Goal: Task Accomplishment & Management: Complete application form

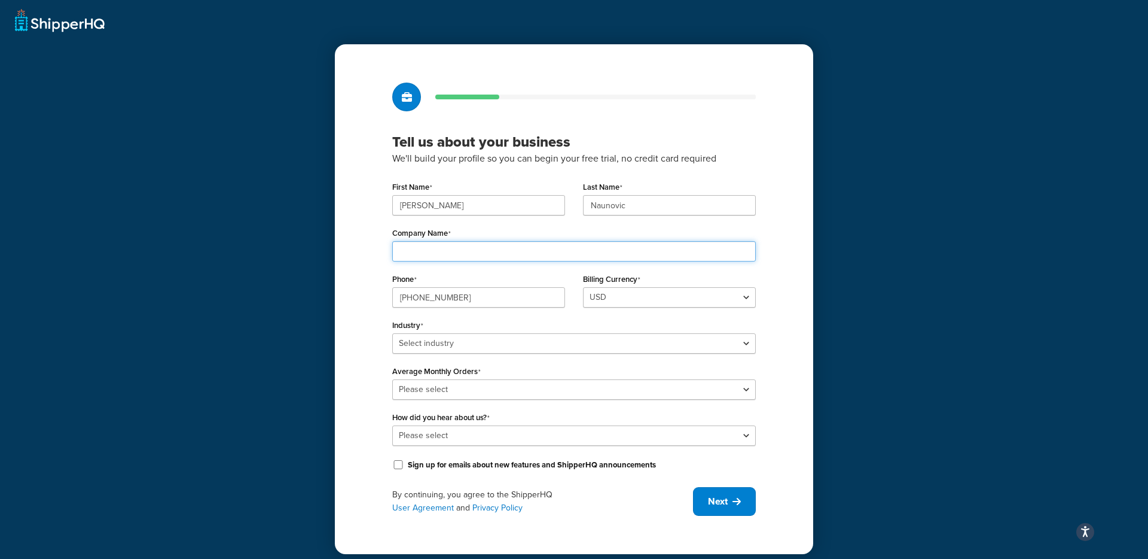
click at [435, 251] on input "Company Name" at bounding box center [574, 251] width 364 height 20
type input "RC"
click at [520, 351] on select "Select industry Automotive Adult Agriculture Alcohol, Tobacco & CBD Arts & Craf…" at bounding box center [574, 343] width 364 height 20
select select "15"
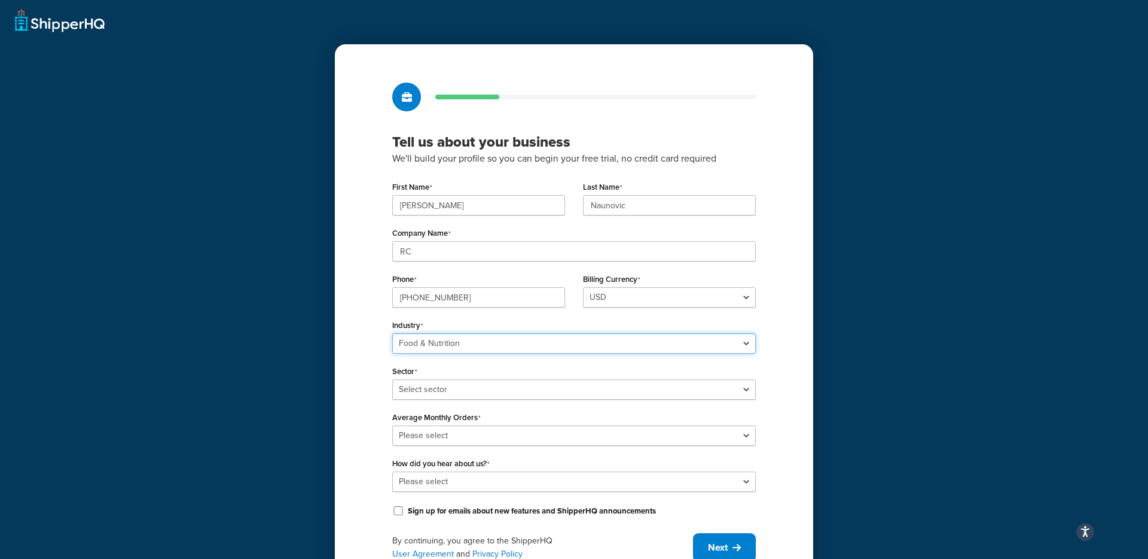
click at [447, 345] on select "Select industry Automotive Adult Agriculture Alcohol, Tobacco & CBD Arts & Craf…" at bounding box center [574, 343] width 364 height 20
click at [414, 389] on select "Select sector Baby Food Bakery Bulk Foods Catering Chocolate & Confections Coff…" at bounding box center [574, 389] width 364 height 20
select select "35"
click at [418, 437] on select "Please select 0-500 501-1,000 1,001-10,000 10,001-20,000 Over 20,000" at bounding box center [574, 435] width 364 height 20
select select "1"
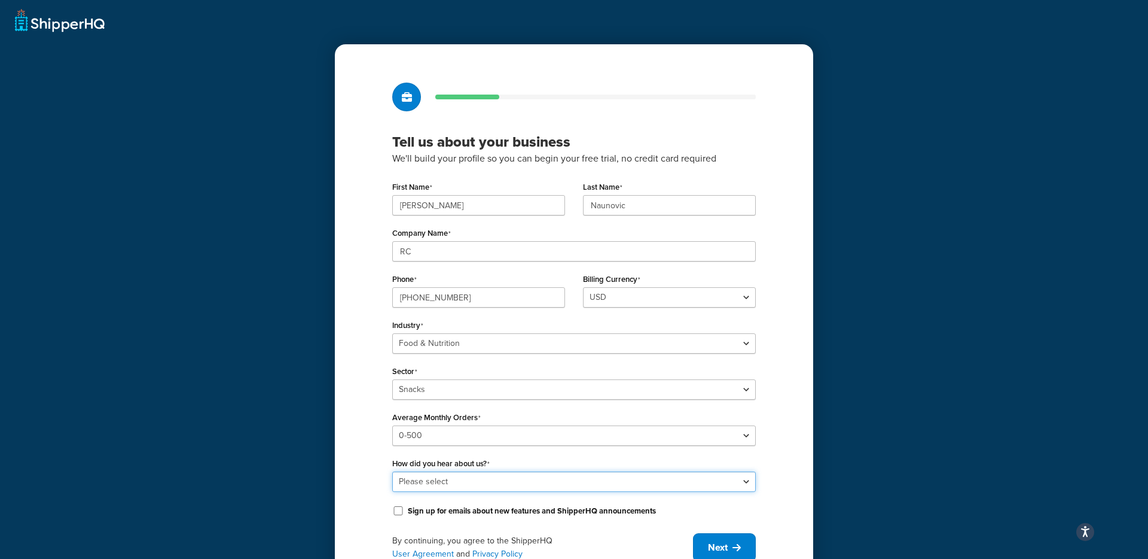
click at [421, 476] on select "Please select Online Search App Store or Marketplace Listing Referred by Agency…" at bounding box center [574, 481] width 364 height 20
select select "1"
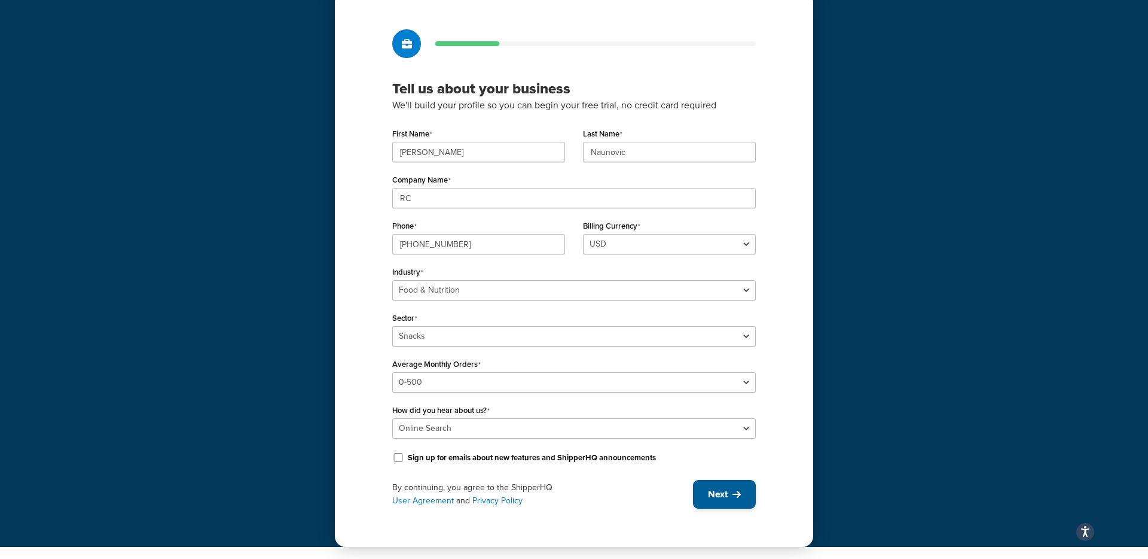
click at [716, 495] on span "Next" at bounding box center [718, 494] width 20 height 13
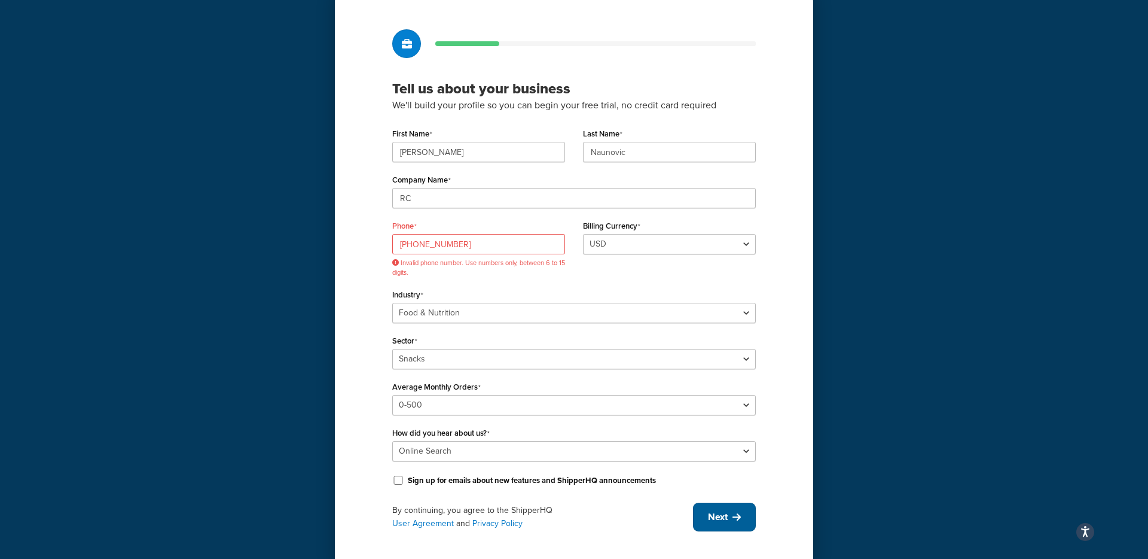
scroll to position [76, 0]
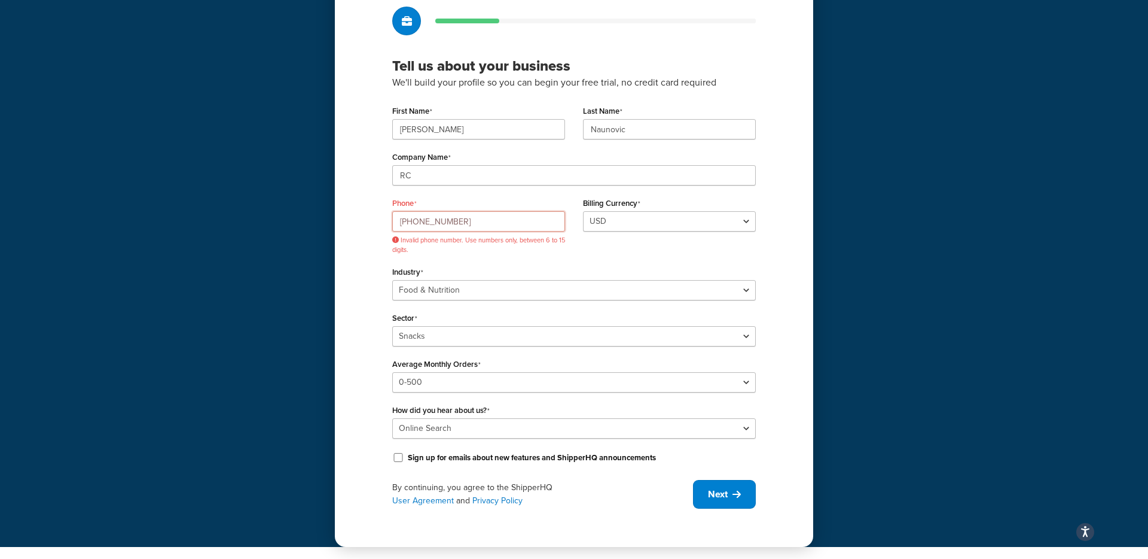
click at [435, 221] on input "555-555-5555" at bounding box center [478, 221] width 173 height 20
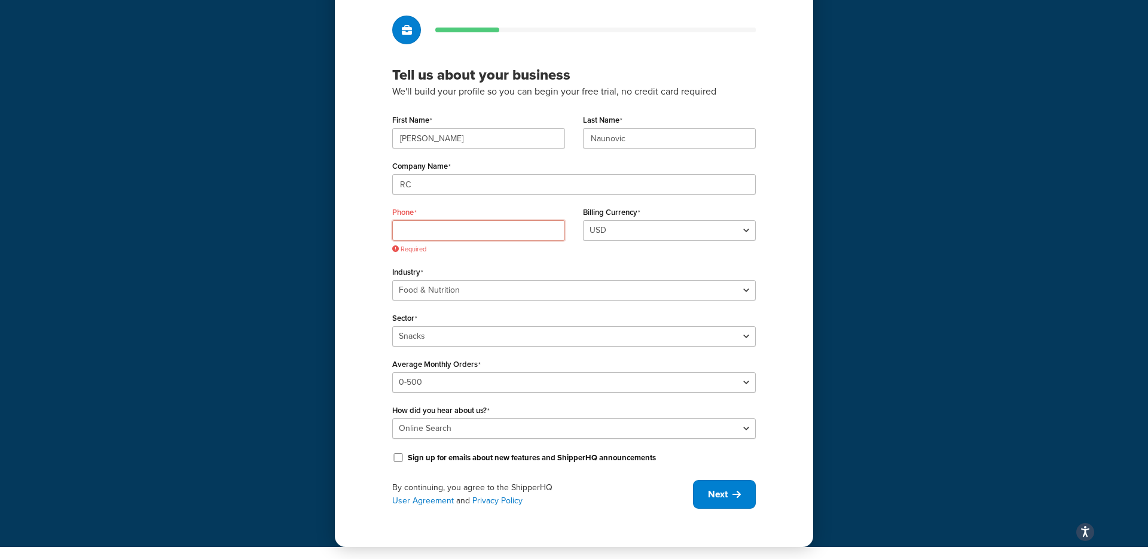
paste input "+1 (512) 643-7000"
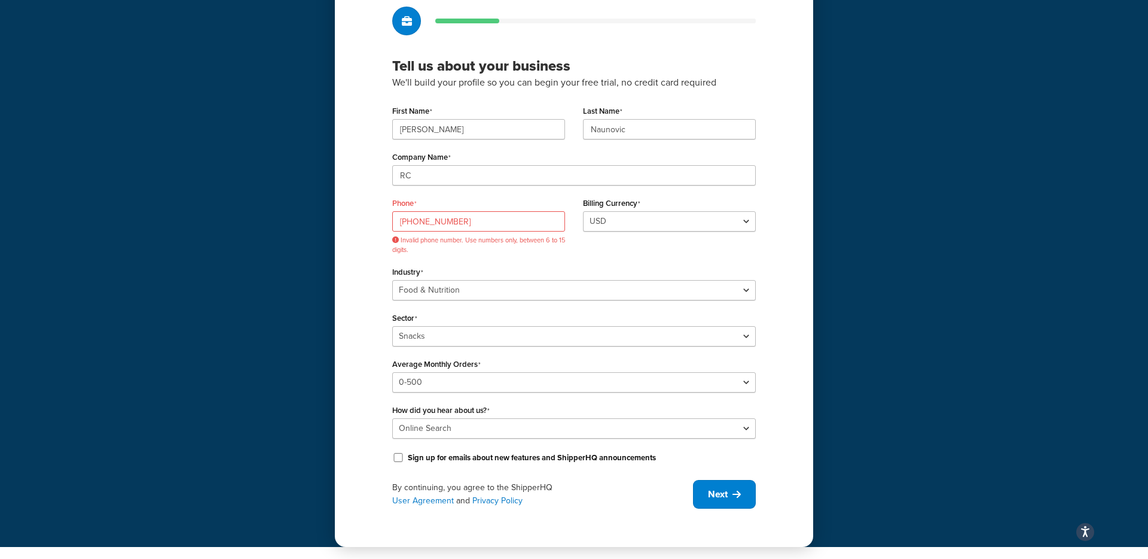
click at [372, 293] on div "Tell us about your business We'll build your profile so you can begin your free…" at bounding box center [574, 257] width 479 height 578
click at [723, 496] on span "Next" at bounding box center [718, 494] width 20 height 13
drag, startPoint x: 426, startPoint y: 224, endPoint x: 347, endPoint y: 224, distance: 79.6
click at [347, 224] on div "Tell us about your business We'll build your profile so you can begin your free…" at bounding box center [574, 257] width 479 height 578
type input "643-7000"
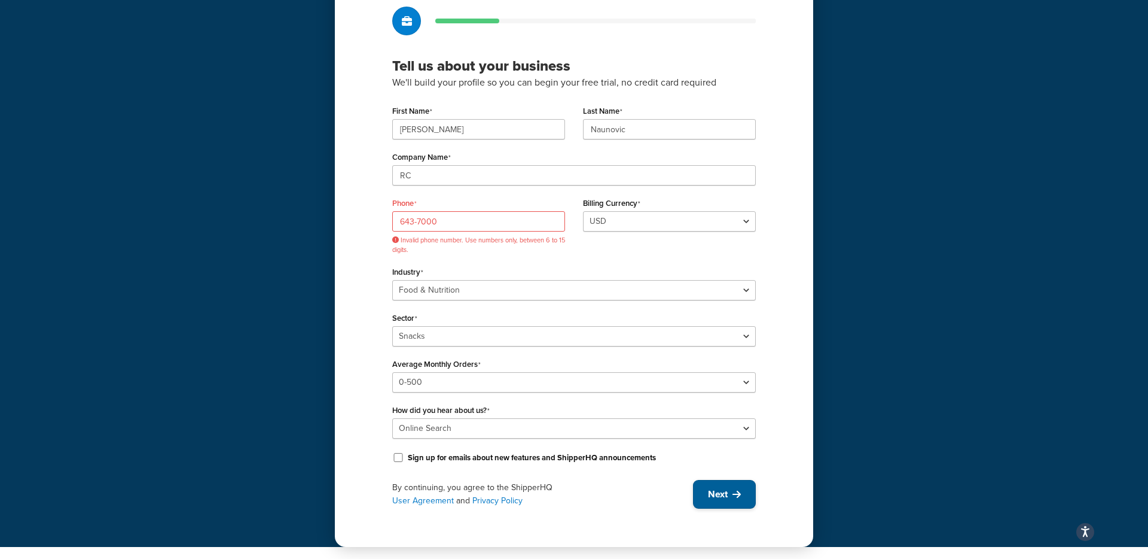
click at [735, 492] on icon at bounding box center [737, 494] width 8 height 10
click at [429, 222] on input "643-7000" at bounding box center [478, 221] width 173 height 20
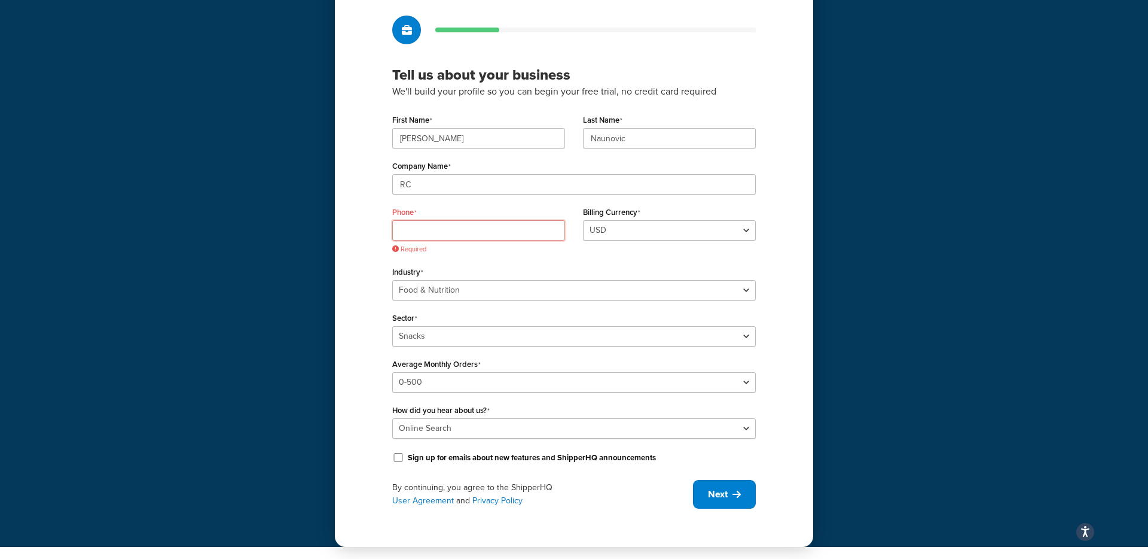
paste input "+1 (818) 642-6234"
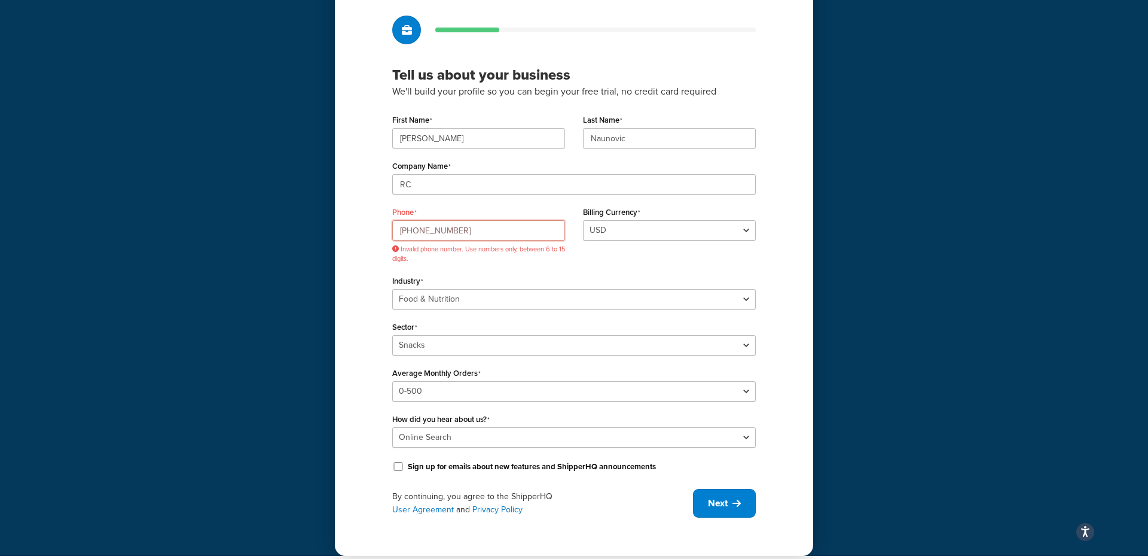
scroll to position [76, 0]
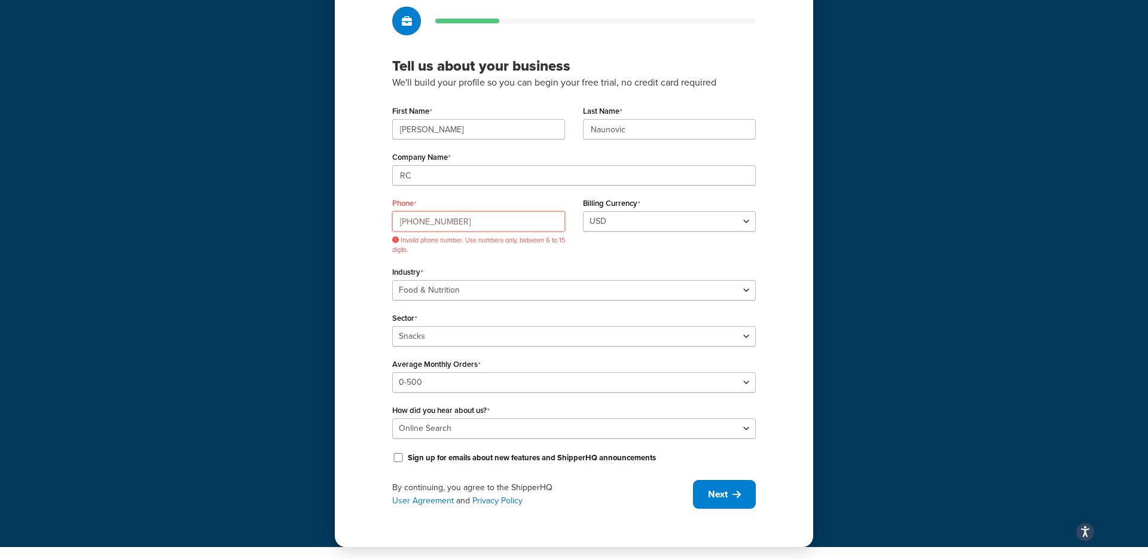
click at [404, 223] on input "+1 (818) 642-6234" at bounding box center [478, 221] width 173 height 20
click at [400, 223] on input "(818)6426234" at bounding box center [478, 221] width 173 height 20
type input "1(818)6426234"
click at [412, 218] on input "1(818)6426234" at bounding box center [478, 221] width 173 height 20
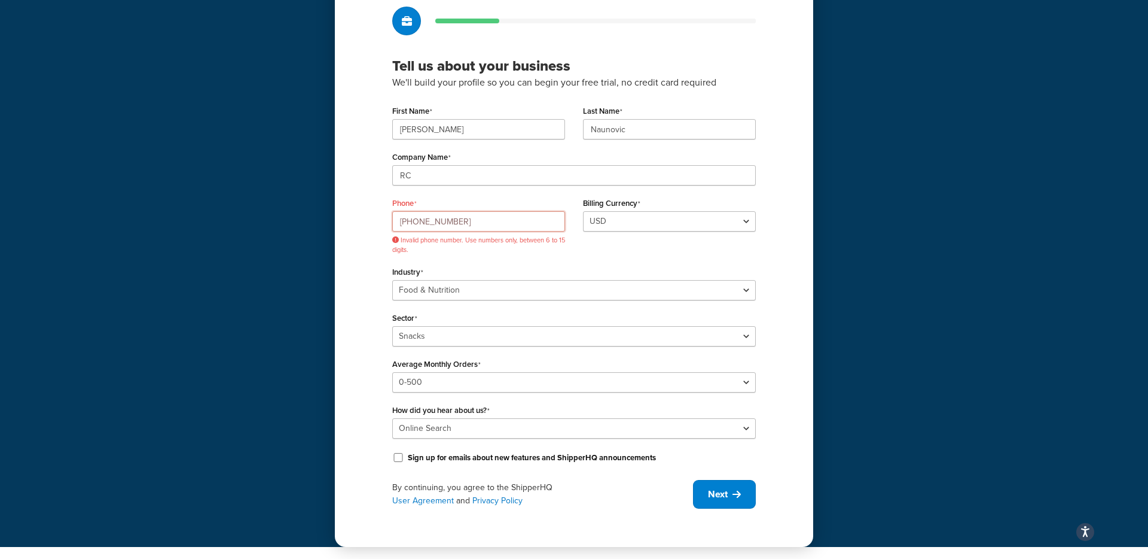
click at [412, 218] on input "1(818)6426234" at bounding box center [478, 221] width 173 height 20
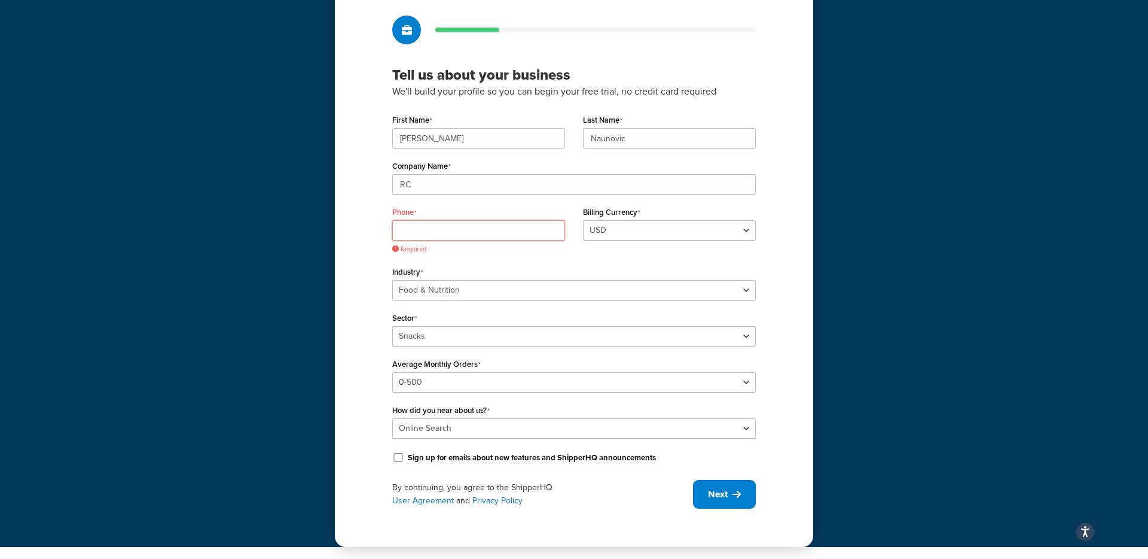
paste input "+1 (818) 642-6234"
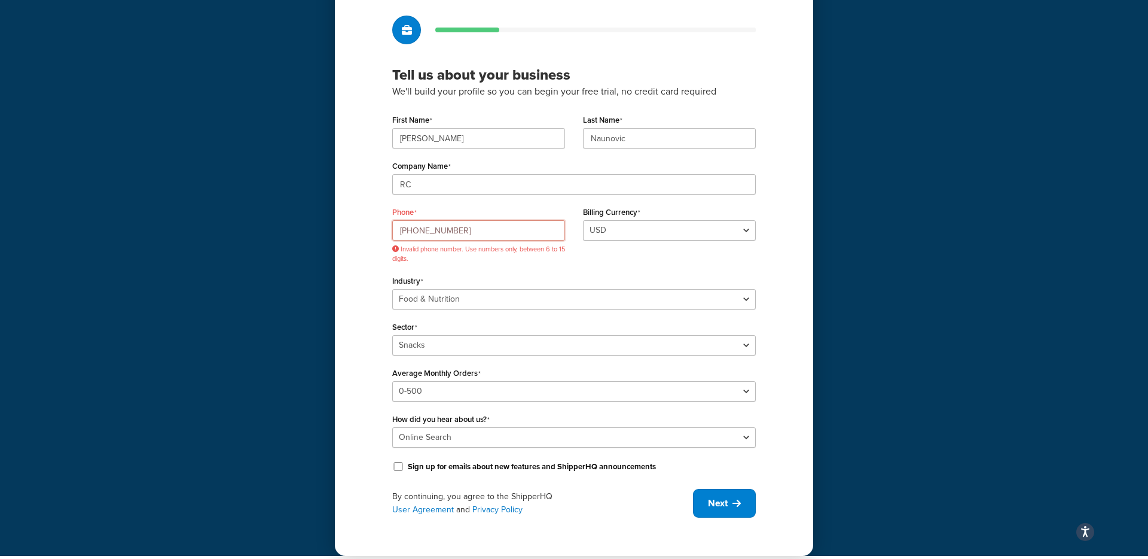
scroll to position [76, 0]
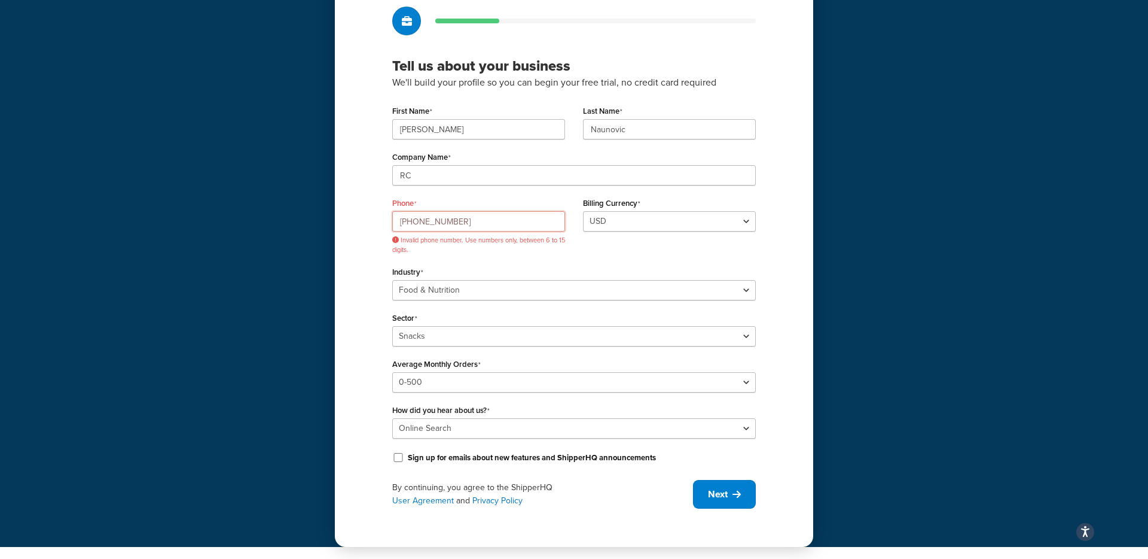
type input "+1 (818) 642-6234"
drag, startPoint x: 436, startPoint y: 255, endPoint x: 392, endPoint y: 239, distance: 46.6
click at [392, 239] on div "Phone +1 (818) 642-6234 Invalid phone number. Use numbers only, between 6 to 15…" at bounding box center [478, 228] width 191 height 69
copy span "Invalid phone number. Use numbers only, between 6 to 15 digits."
click at [452, 220] on input "+1 (818) 642-6234" at bounding box center [478, 221] width 173 height 20
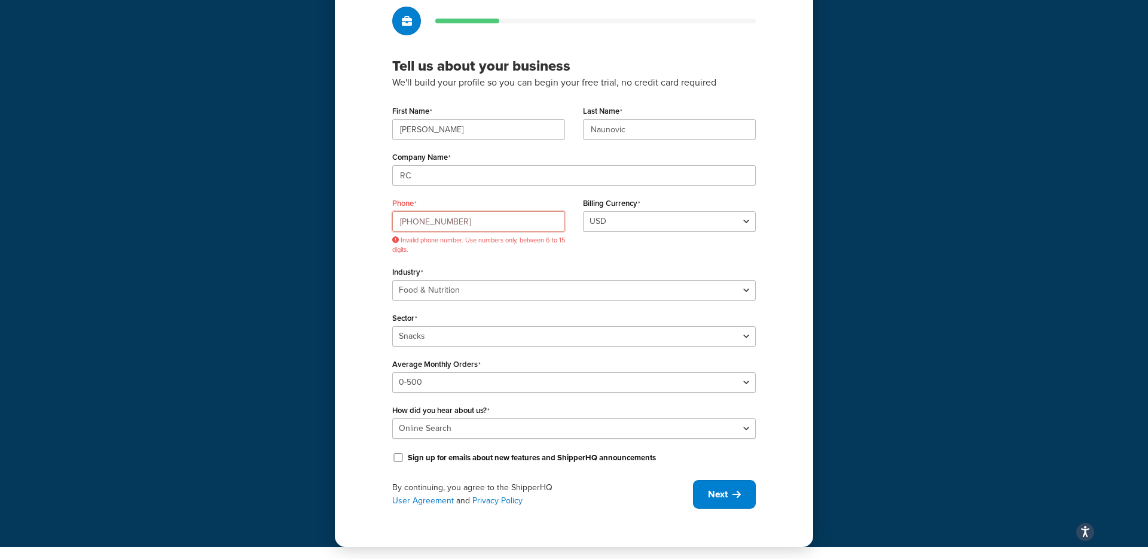
click at [452, 220] on input "+1 (818) 642-6234" at bounding box center [478, 221] width 173 height 20
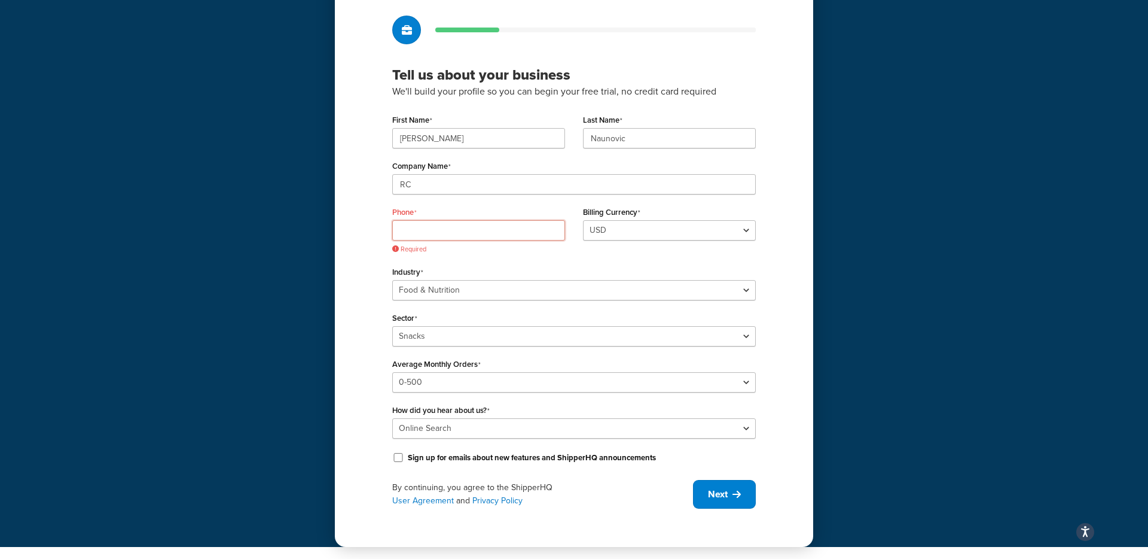
paste input "15551234567"
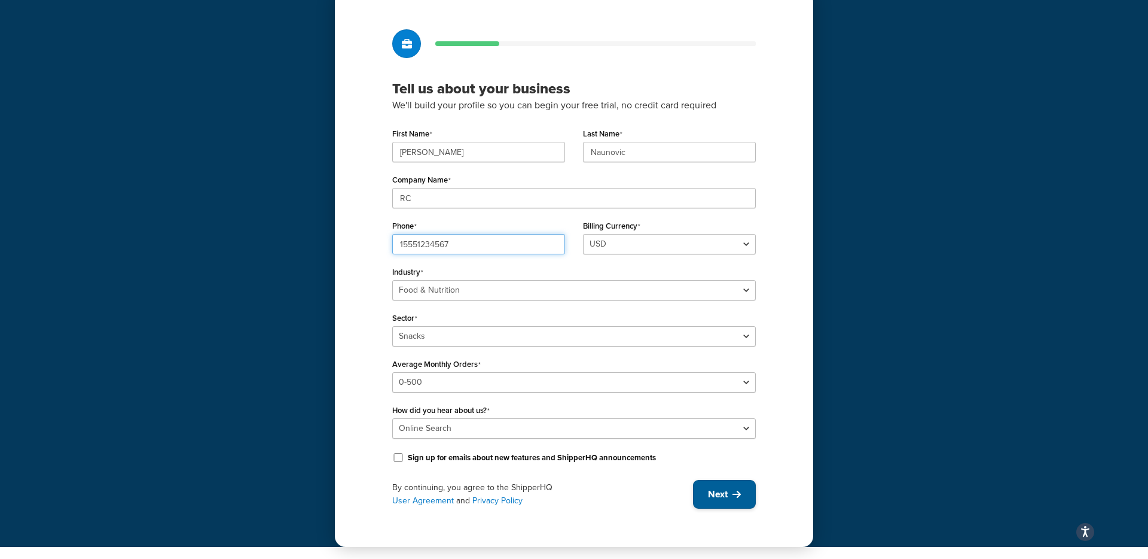
type input "15551234567"
click at [721, 486] on button "Next" at bounding box center [724, 494] width 63 height 29
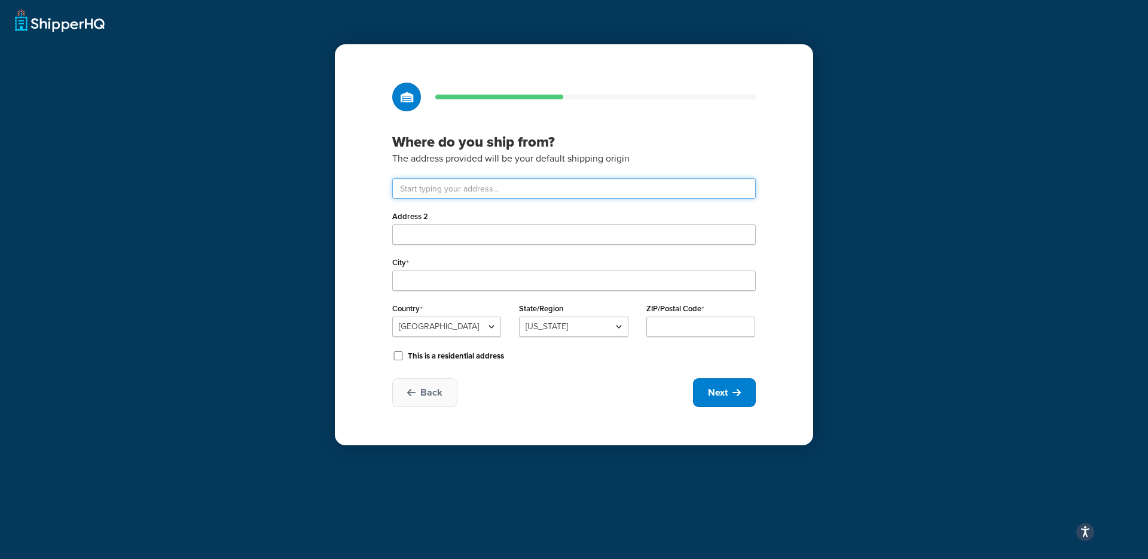
click at [428, 192] on input "text" at bounding box center [574, 188] width 364 height 20
type input "3030 Nebraska Ave"
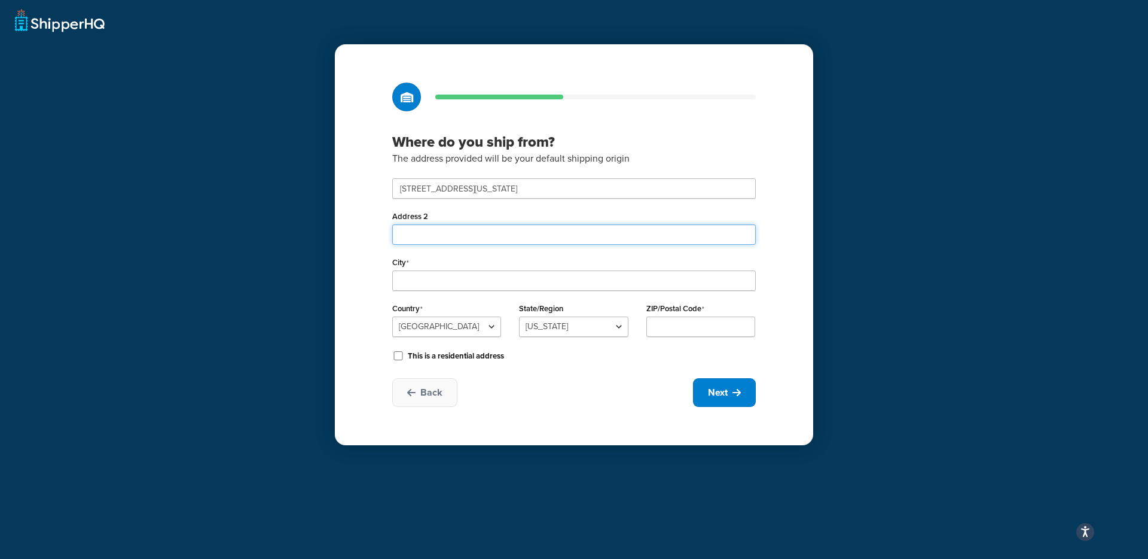
type input "301"
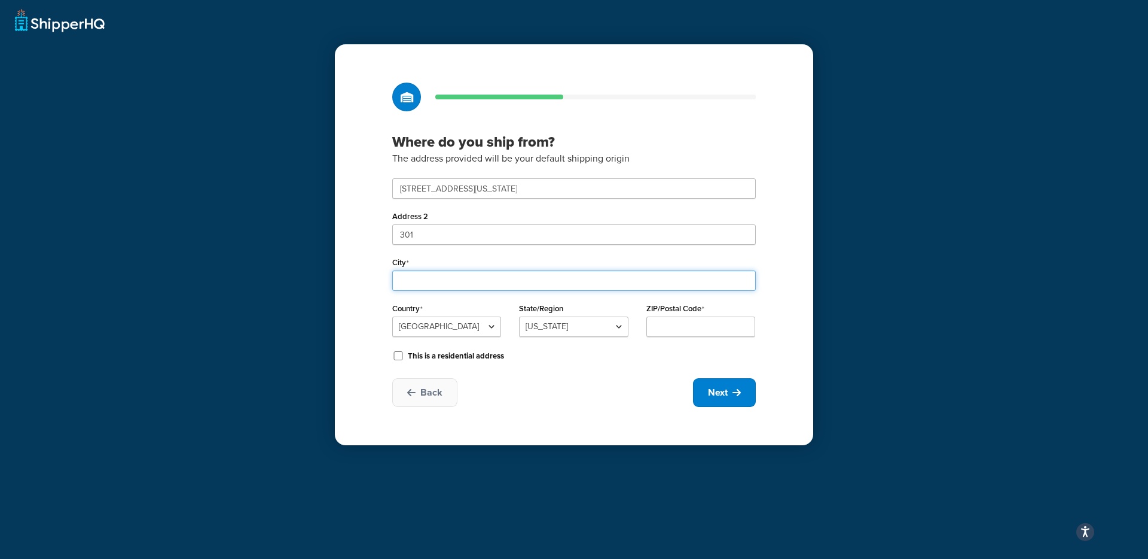
type input "Santa Monica"
select select "5"
type input "90404"
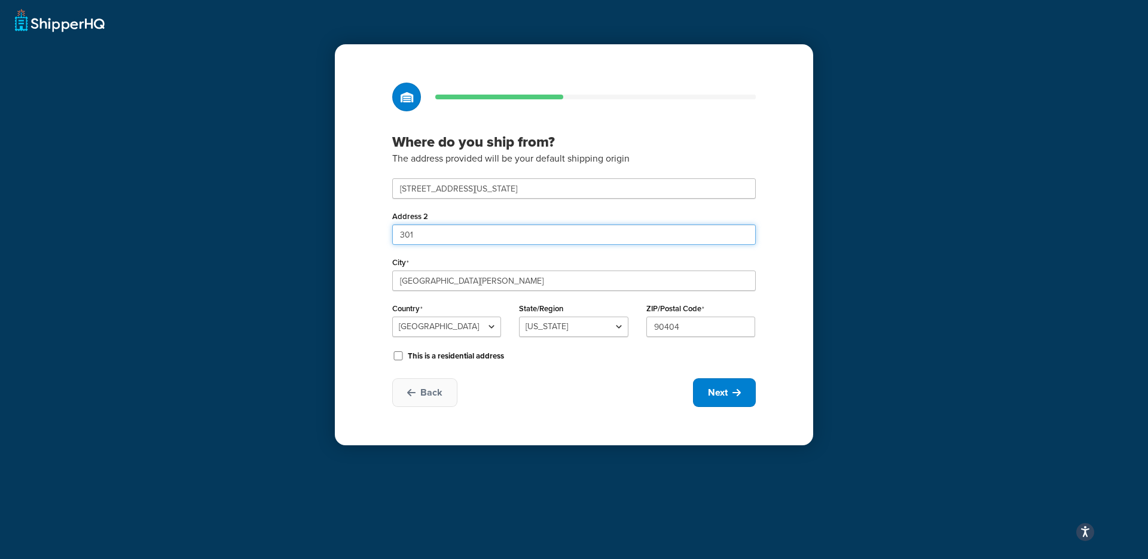
click at [425, 242] on input "301" at bounding box center [574, 234] width 364 height 20
click at [397, 355] on input "This is a residential address" at bounding box center [398, 355] width 12 height 9
checkbox input "true"
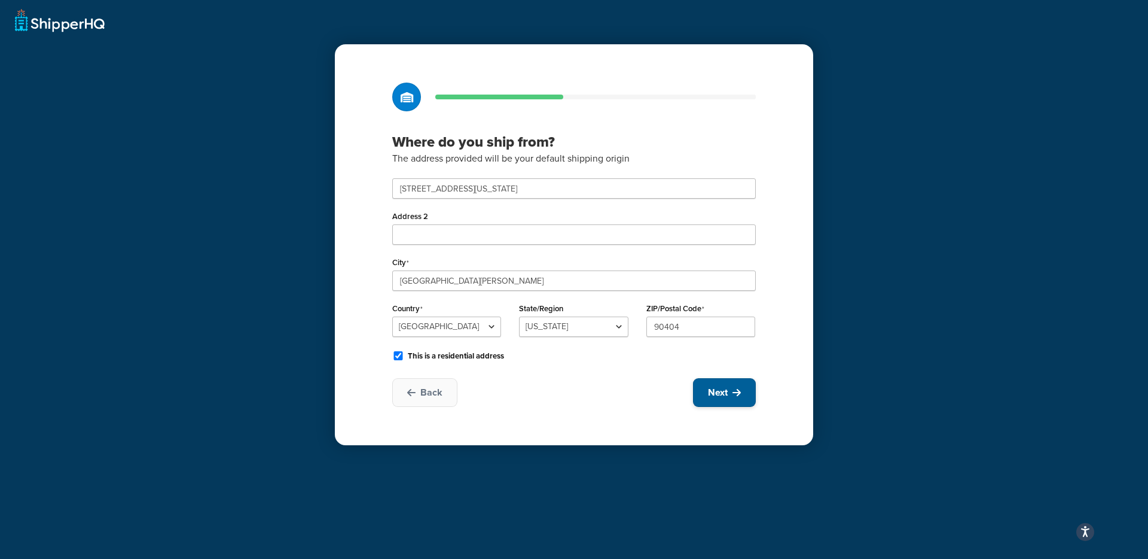
click at [711, 397] on span "Next" at bounding box center [718, 392] width 20 height 13
select select "1"
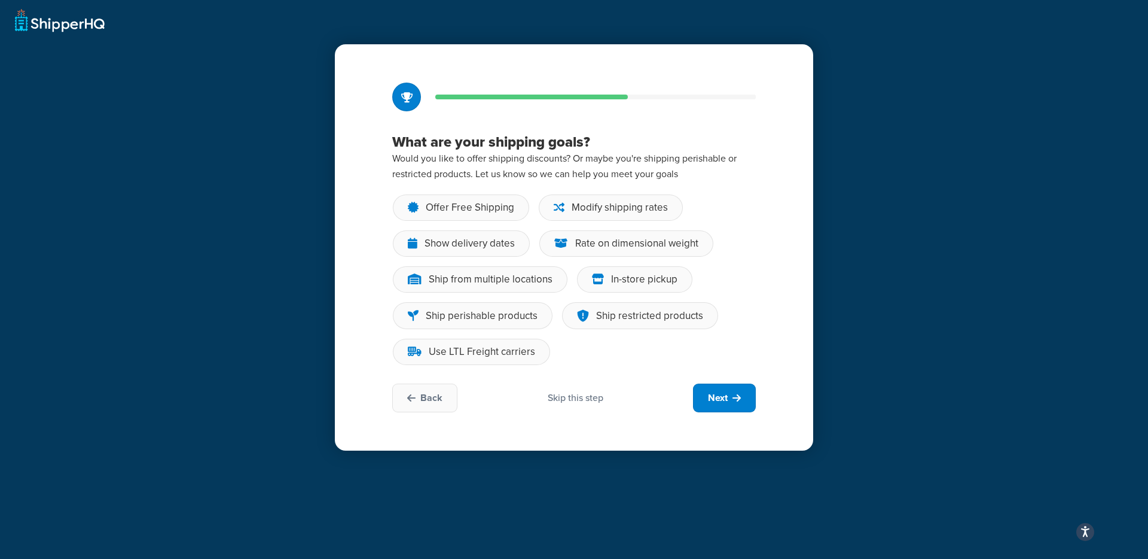
click at [564, 400] on div "Skip this step" at bounding box center [576, 397] width 56 height 13
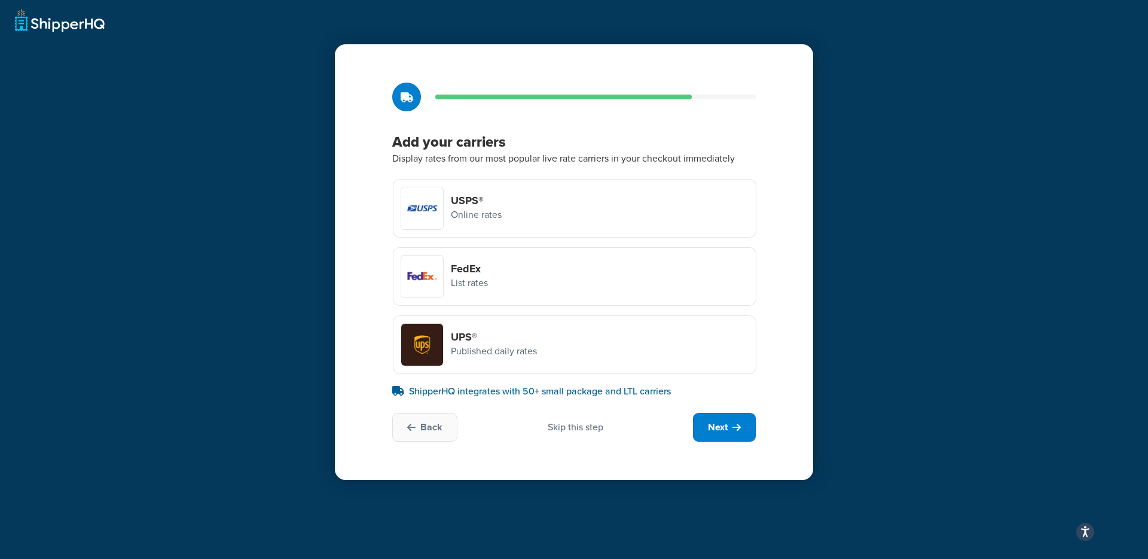
click at [503, 276] on div "FedEx List rates" at bounding box center [575, 276] width 364 height 59
click at [0, 0] on input "FedEx List rates" at bounding box center [0, 0] width 0 height 0
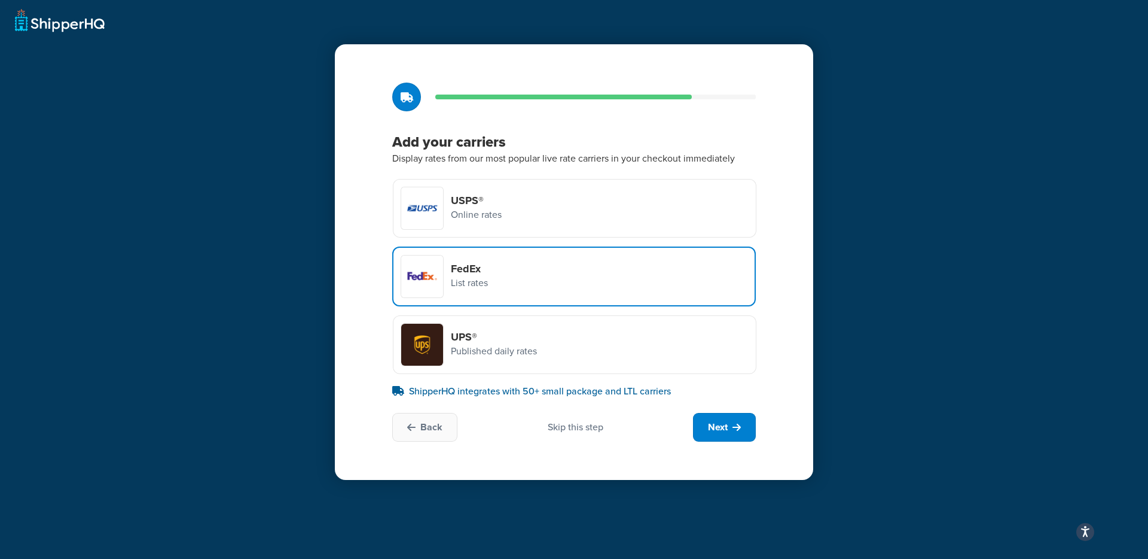
click at [497, 343] on h4 "UPS®" at bounding box center [494, 336] width 86 height 13
click at [0, 0] on input "UPS® Published daily rates" at bounding box center [0, 0] width 0 height 0
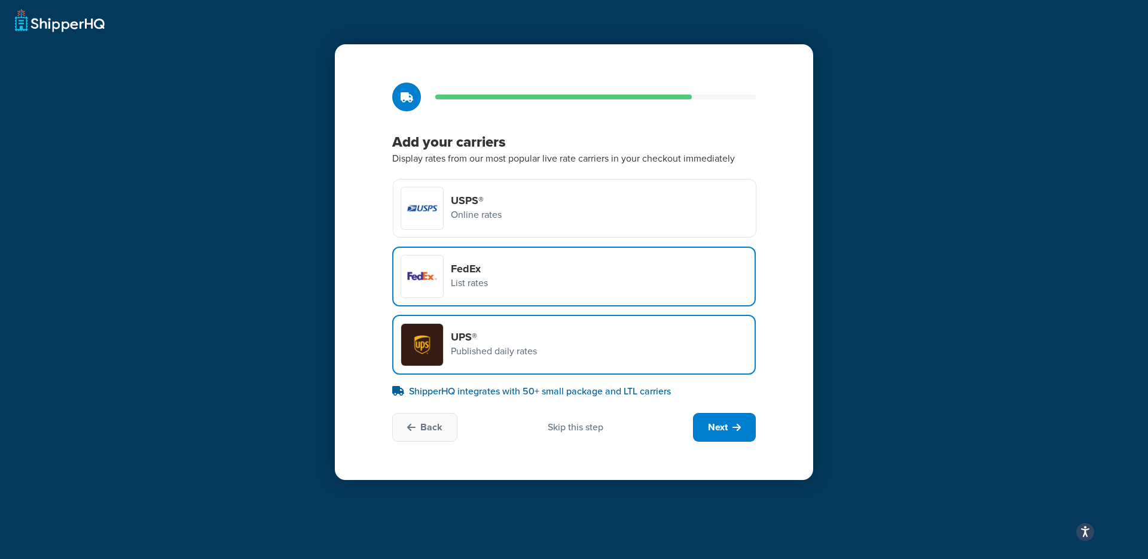
click at [569, 425] on div "Skip this step" at bounding box center [576, 427] width 56 height 13
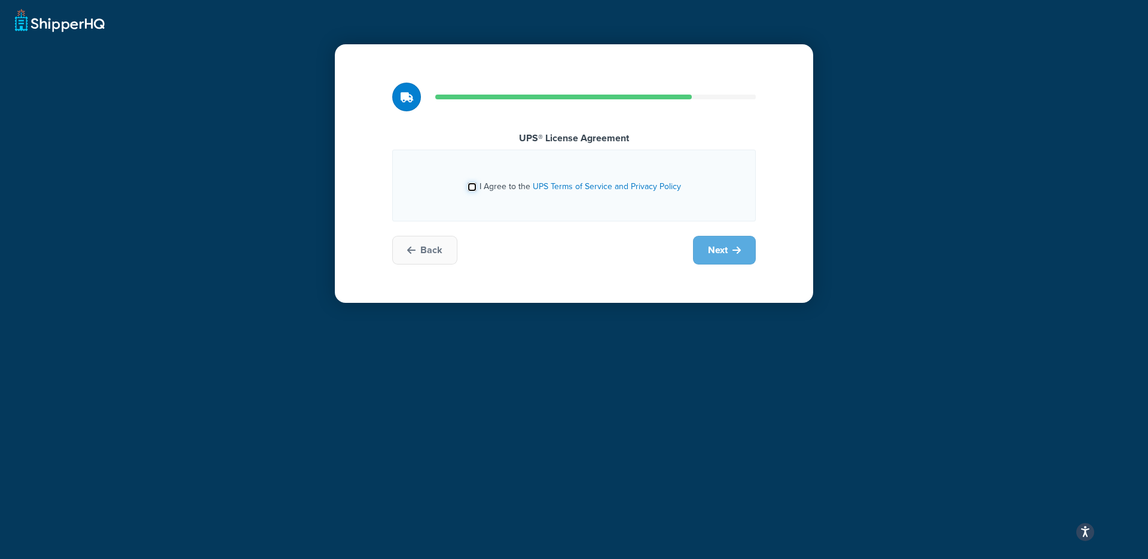
click at [472, 188] on input "I Agree to the UPS Terms of Service and Privacy Policy" at bounding box center [472, 186] width 9 height 9
checkbox input "true"
click at [723, 251] on span "Next" at bounding box center [718, 249] width 20 height 13
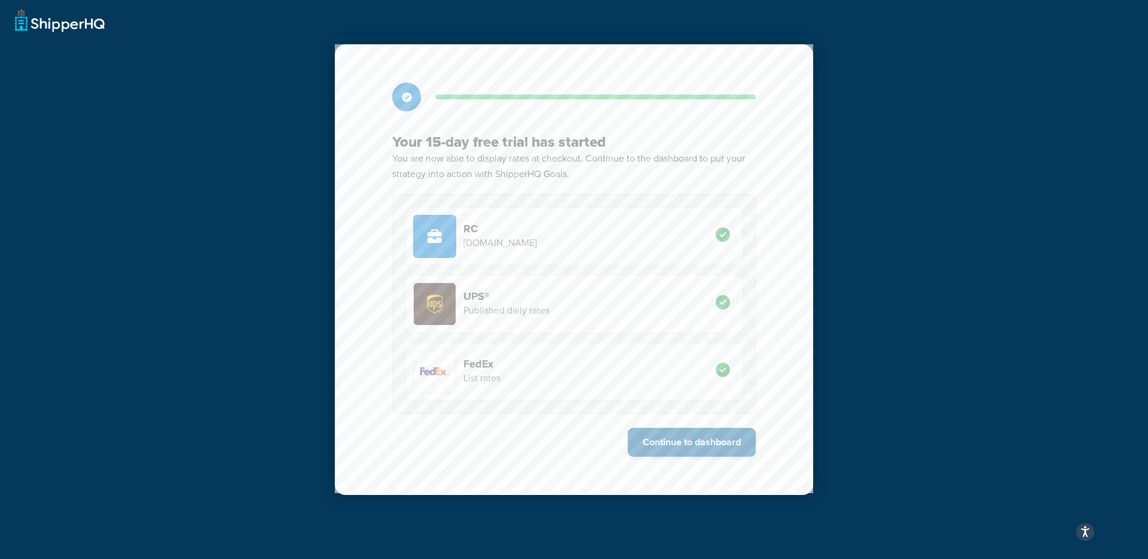
click at [669, 444] on button "Continue to dashboard" at bounding box center [692, 442] width 128 height 29
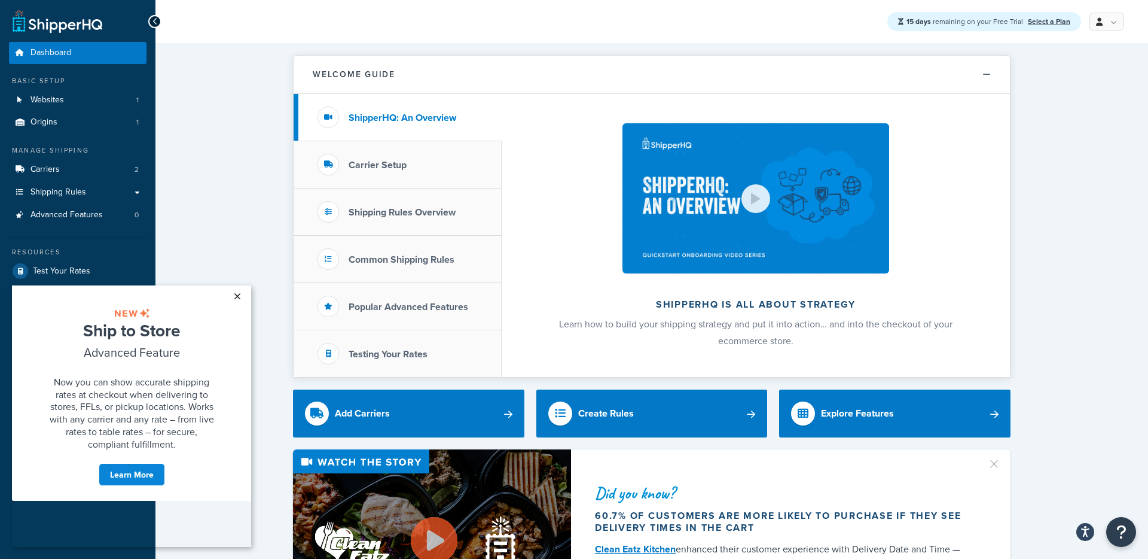
click at [239, 298] on link "×" at bounding box center [237, 296] width 21 height 22
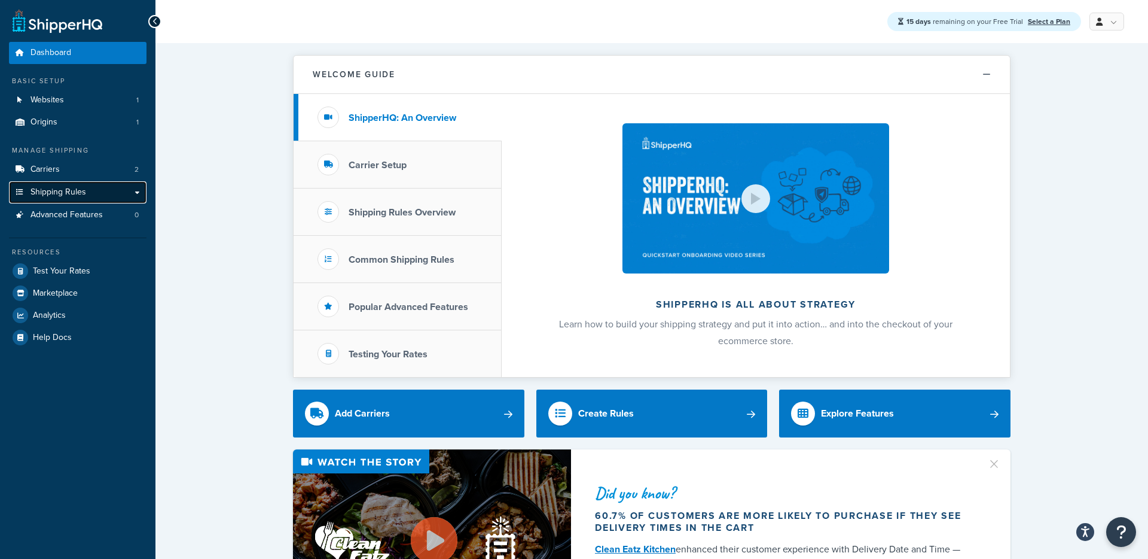
click at [133, 193] on link "Shipping Rules" at bounding box center [78, 192] width 138 height 22
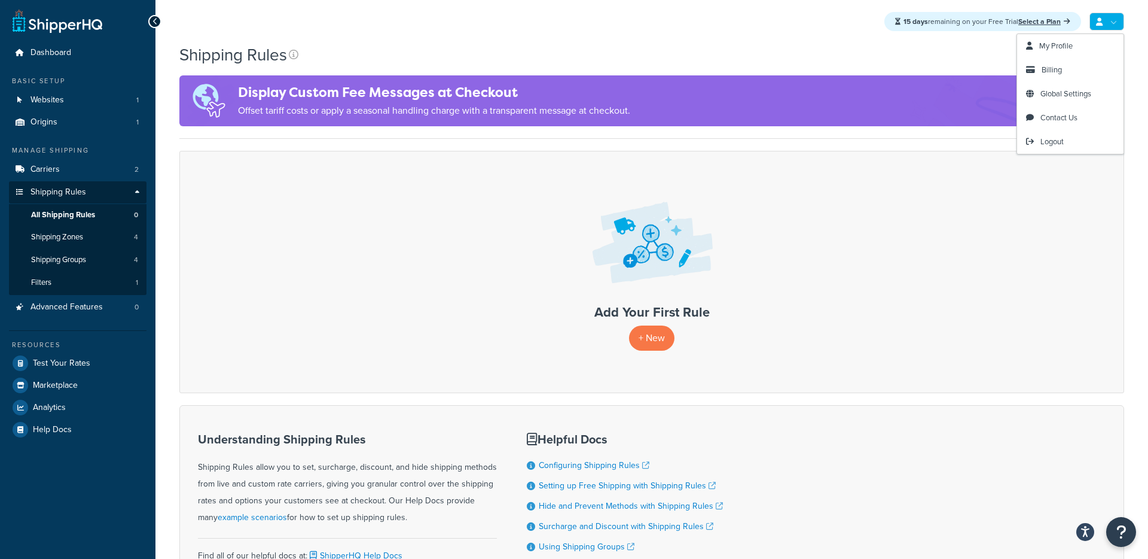
click at [1113, 20] on link at bounding box center [1107, 22] width 35 height 18
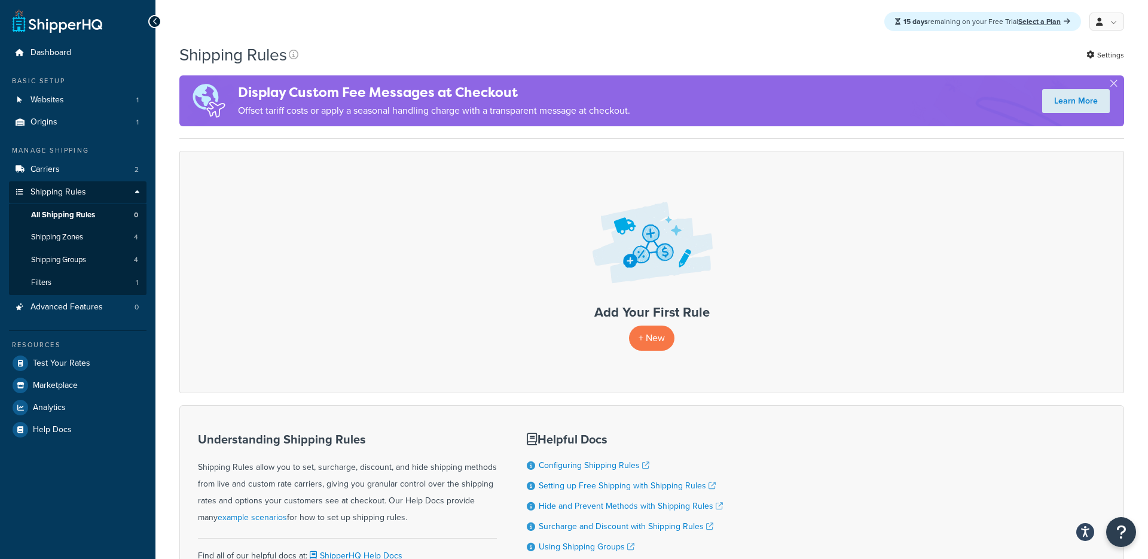
click at [967, 54] on div "Shipping Rules Settings" at bounding box center [651, 54] width 945 height 23
click at [1112, 55] on link "Settings" at bounding box center [1106, 55] width 38 height 17
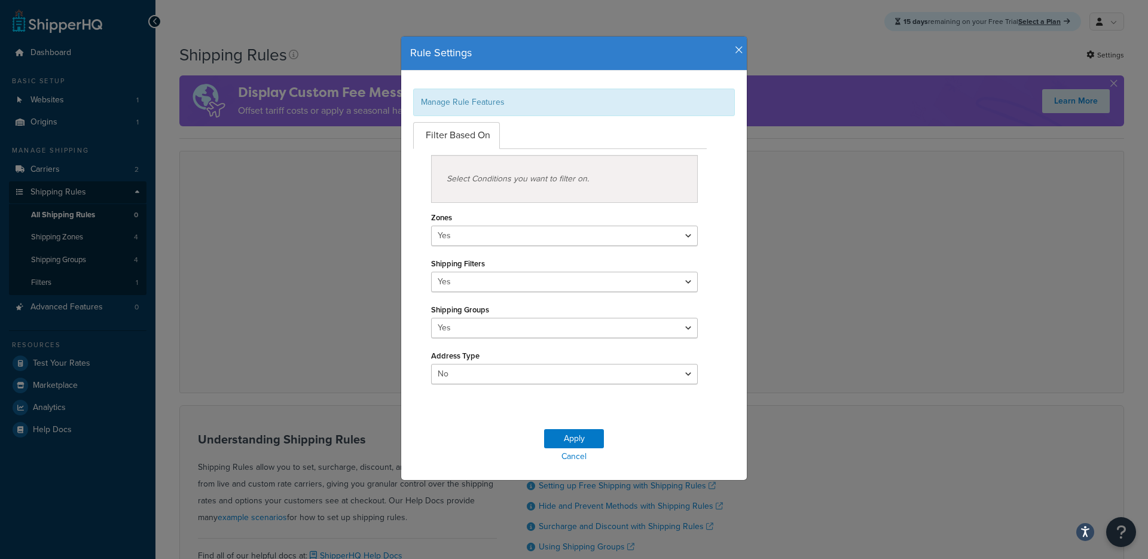
click at [740, 52] on icon "button" at bounding box center [739, 50] width 8 height 11
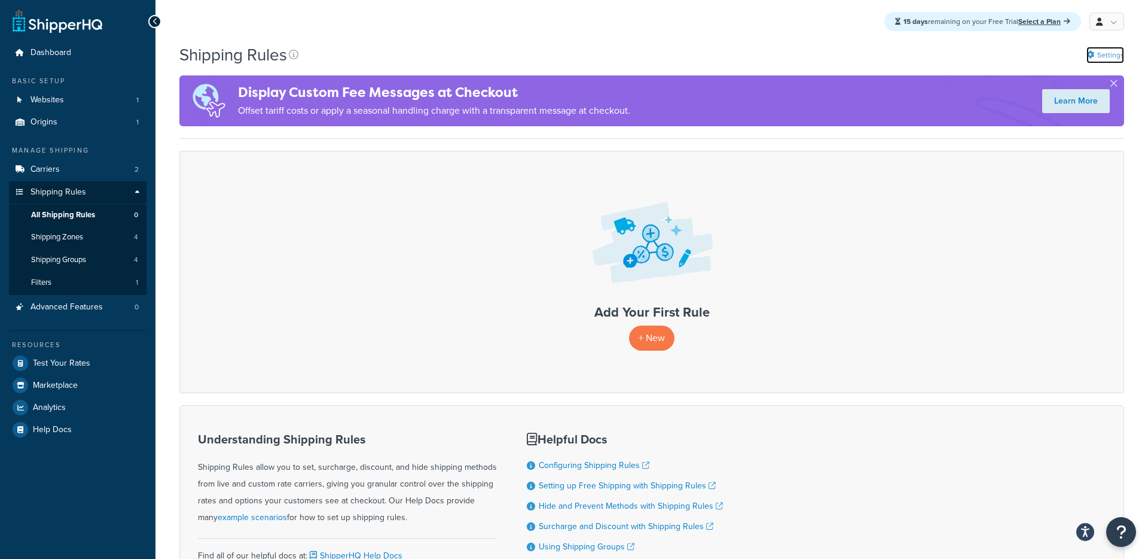
click at [1091, 55] on icon at bounding box center [1091, 55] width 8 height 8
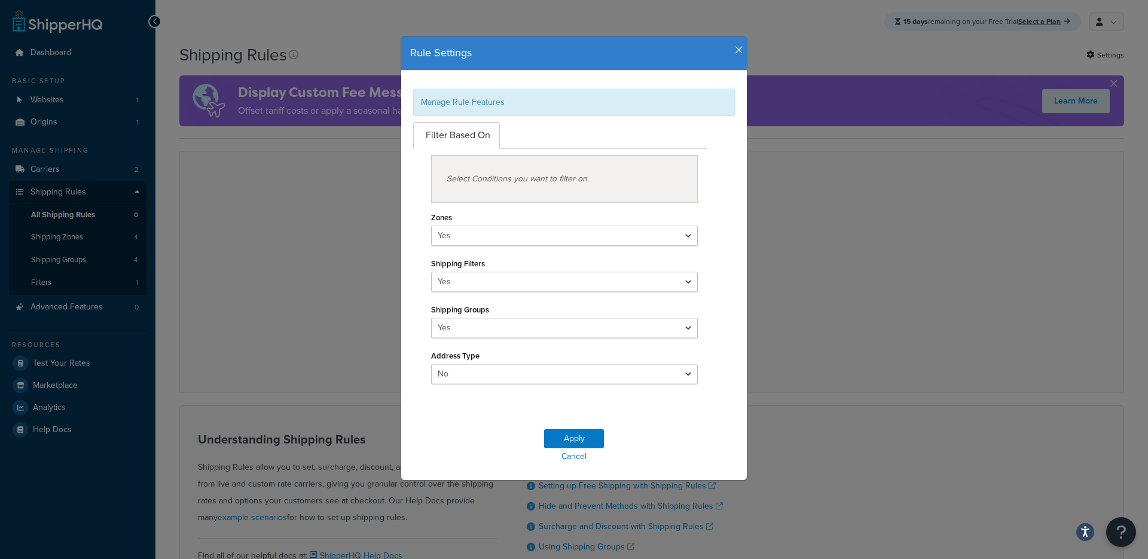
click at [739, 48] on icon "button" at bounding box center [739, 50] width 8 height 11
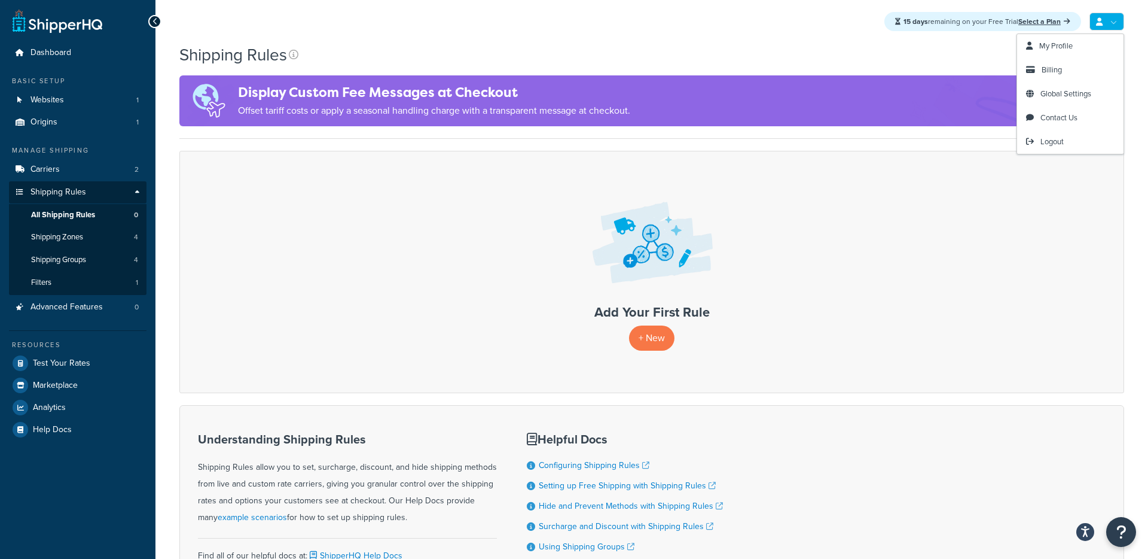
click at [1104, 23] on link at bounding box center [1107, 22] width 35 height 18
click at [1070, 49] on span "My Profile" at bounding box center [1056, 45] width 33 height 11
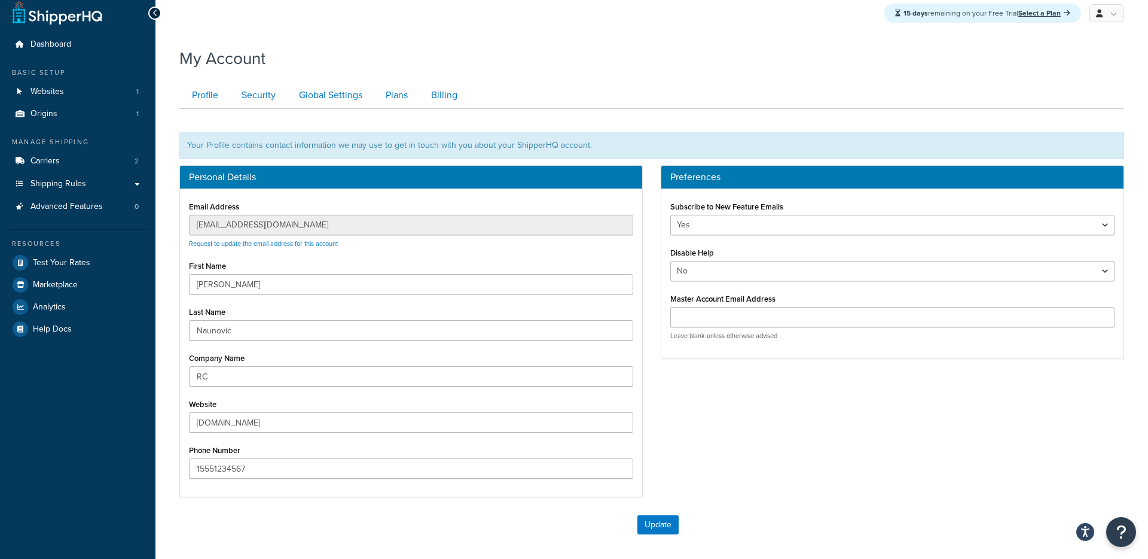
scroll to position [8, 0]
click at [258, 98] on link "Security" at bounding box center [257, 96] width 56 height 27
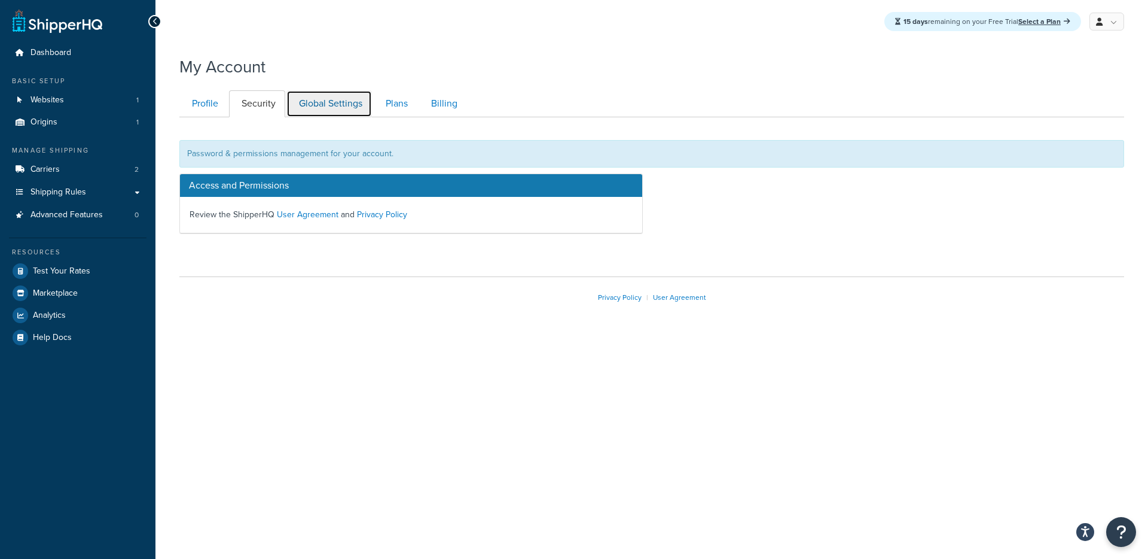
click at [306, 101] on link "Global Settings" at bounding box center [330, 103] width 86 height 27
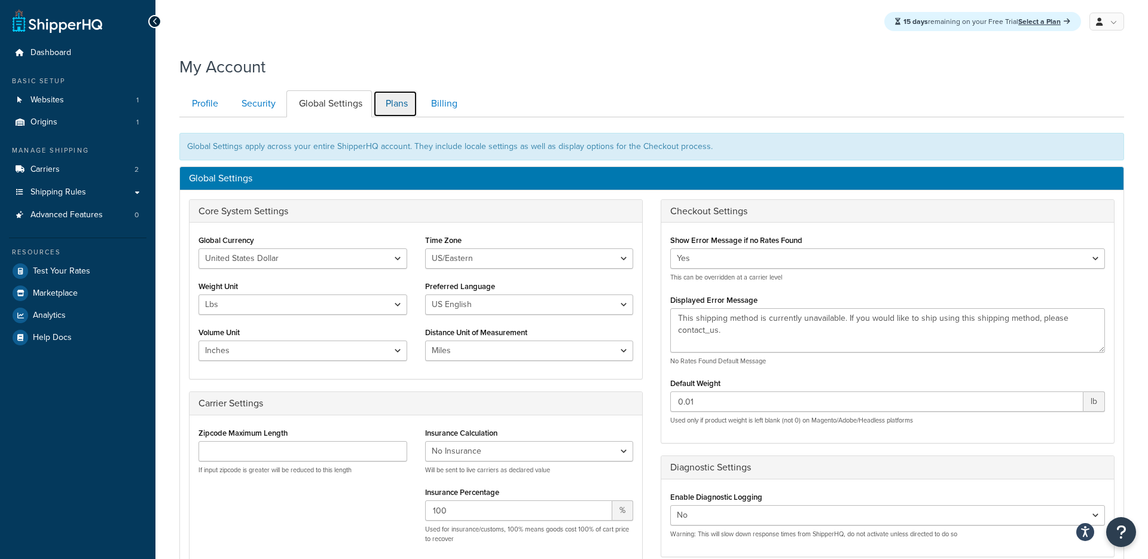
click at [389, 105] on link "Plans" at bounding box center [395, 103] width 44 height 27
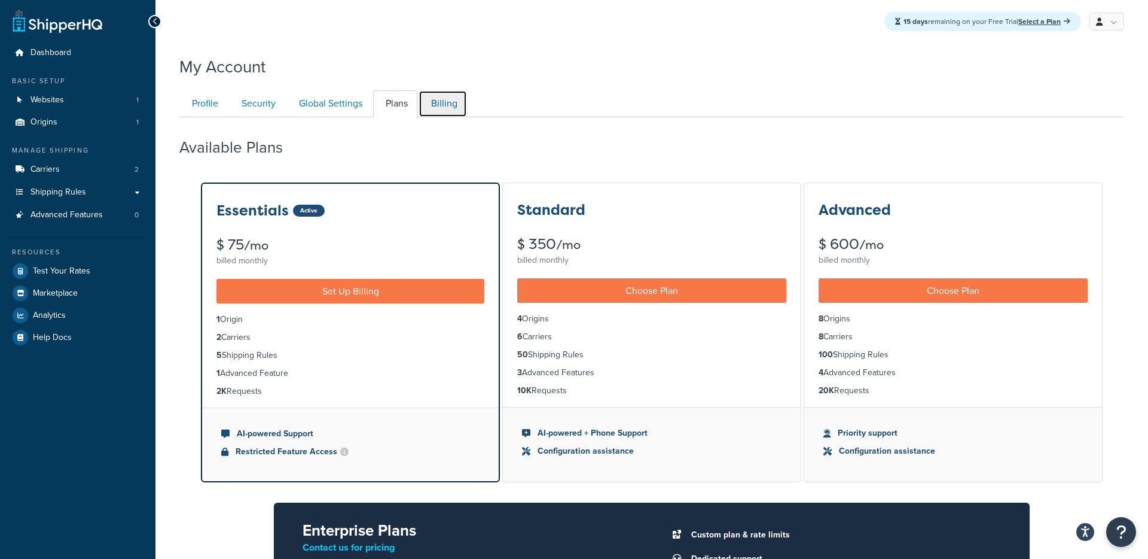
click at [446, 103] on link "Billing" at bounding box center [443, 103] width 48 height 27
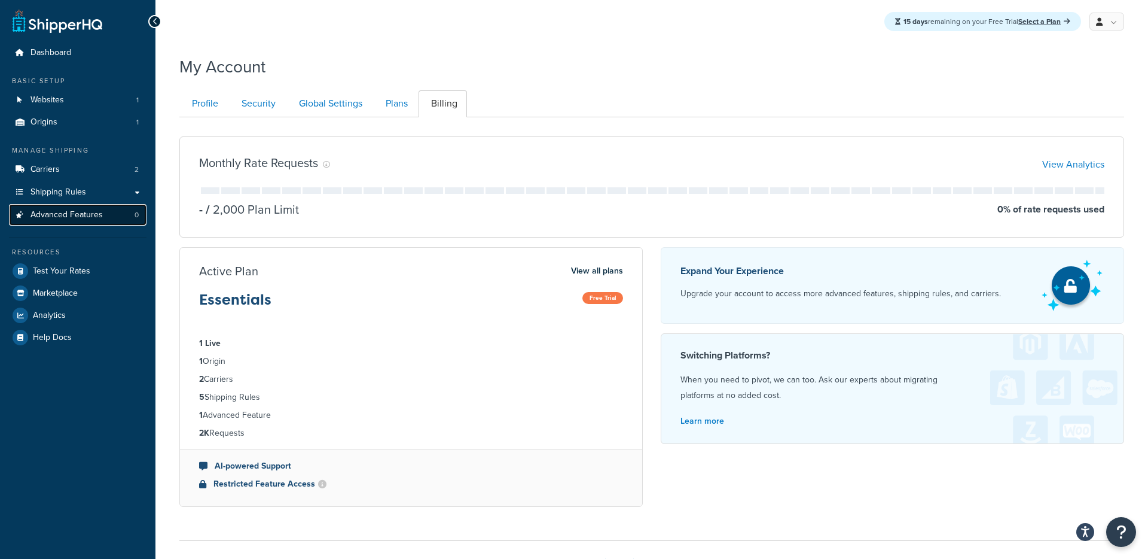
click at [57, 211] on span "Advanced Features" at bounding box center [67, 215] width 72 height 10
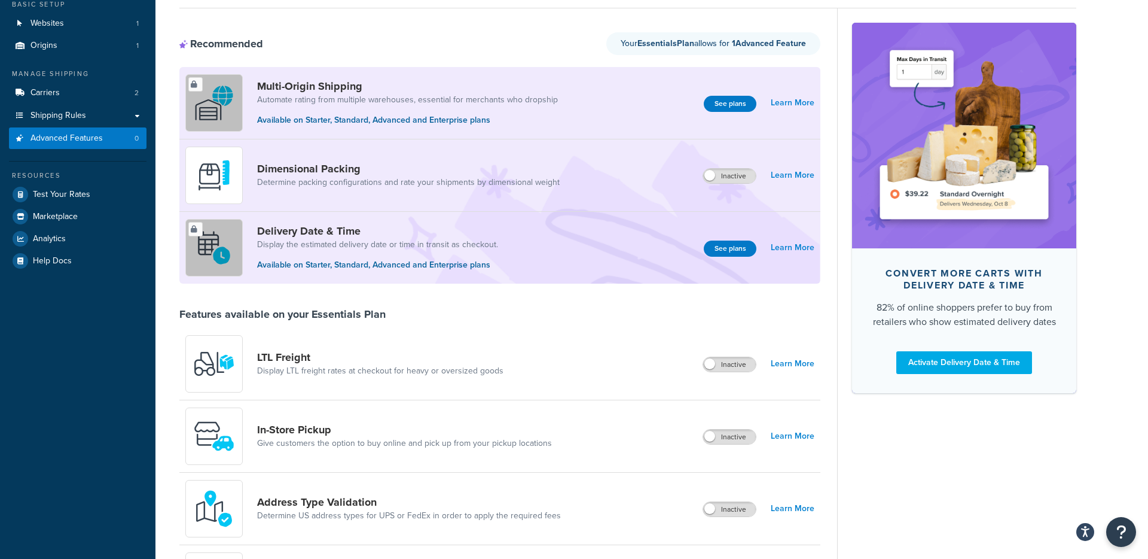
scroll to position [76, 0]
click at [139, 115] on link "Shipping Rules" at bounding box center [78, 116] width 138 height 22
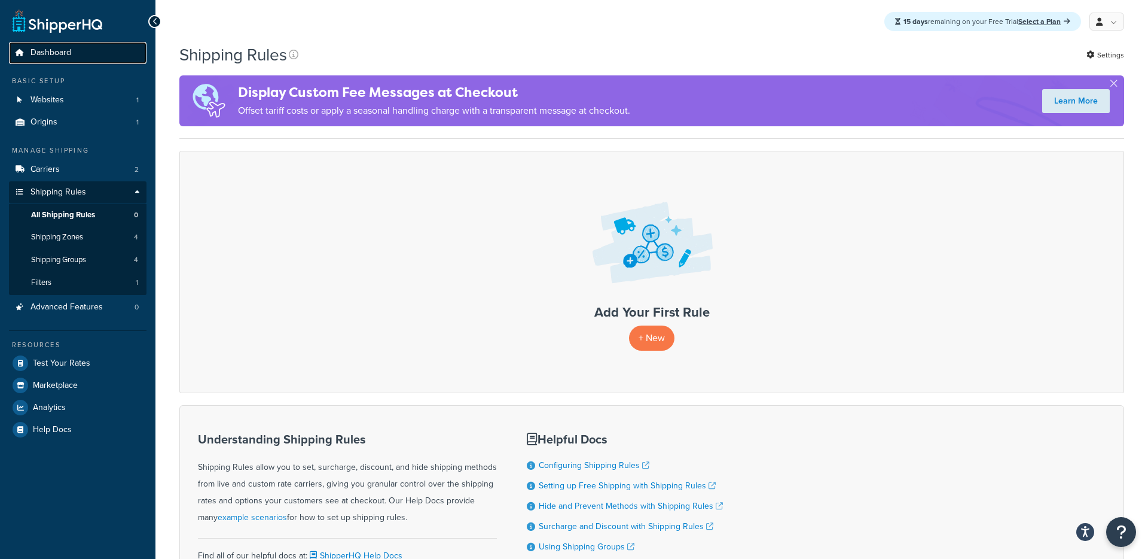
click at [47, 53] on span "Dashboard" at bounding box center [51, 53] width 41 height 10
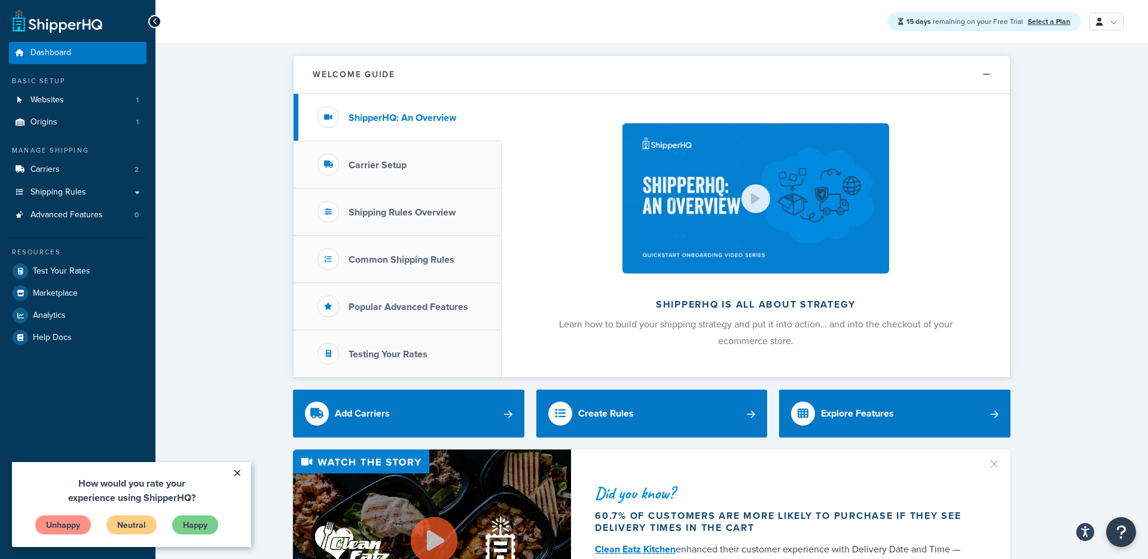
click at [238, 470] on link "×" at bounding box center [237, 473] width 21 height 22
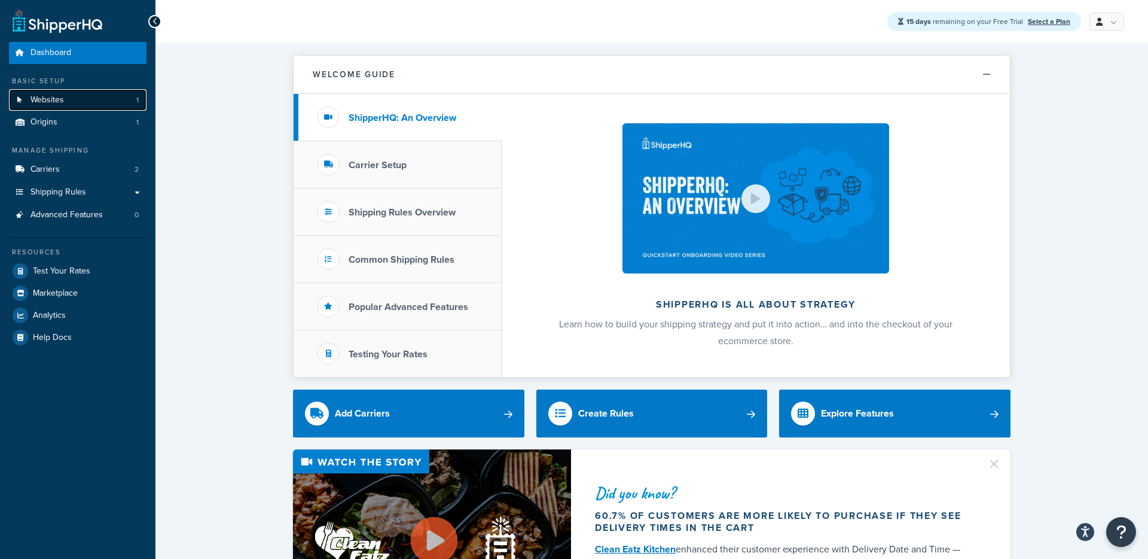
click at [46, 100] on span "Websites" at bounding box center [47, 100] width 33 height 10
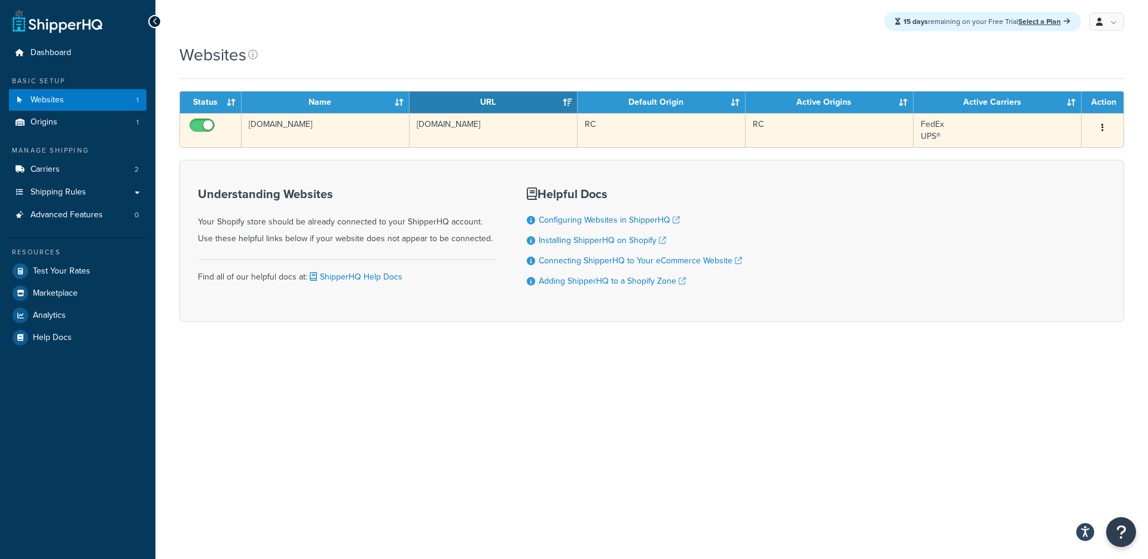
click at [1102, 126] on icon "button" at bounding box center [1103, 127] width 2 height 8
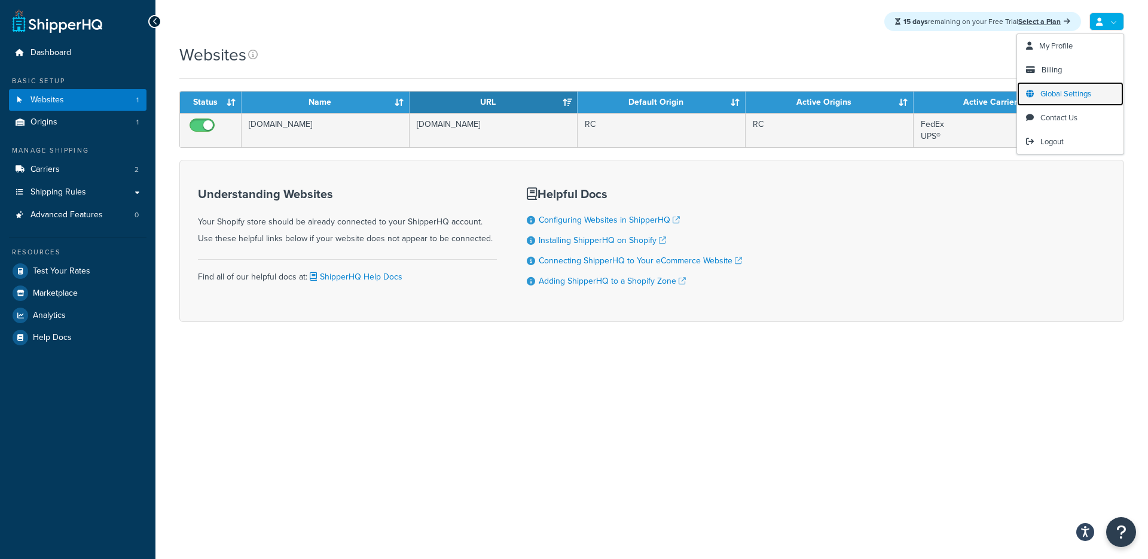
click at [1071, 87] on link "Global Settings" at bounding box center [1070, 94] width 106 height 24
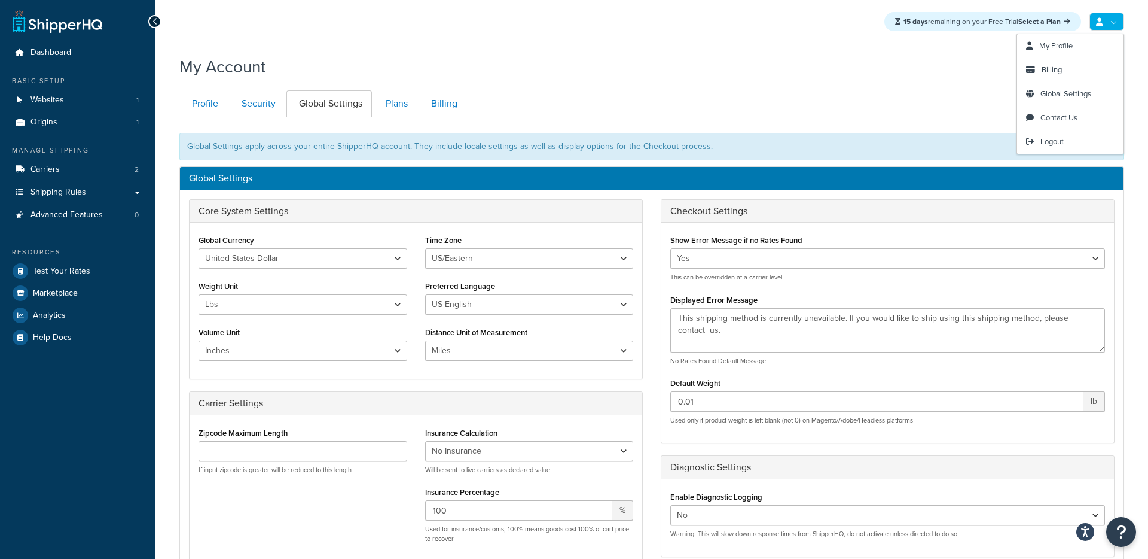
click at [1116, 19] on link at bounding box center [1107, 22] width 35 height 18
click at [1061, 44] on span "My Profile" at bounding box center [1056, 45] width 33 height 11
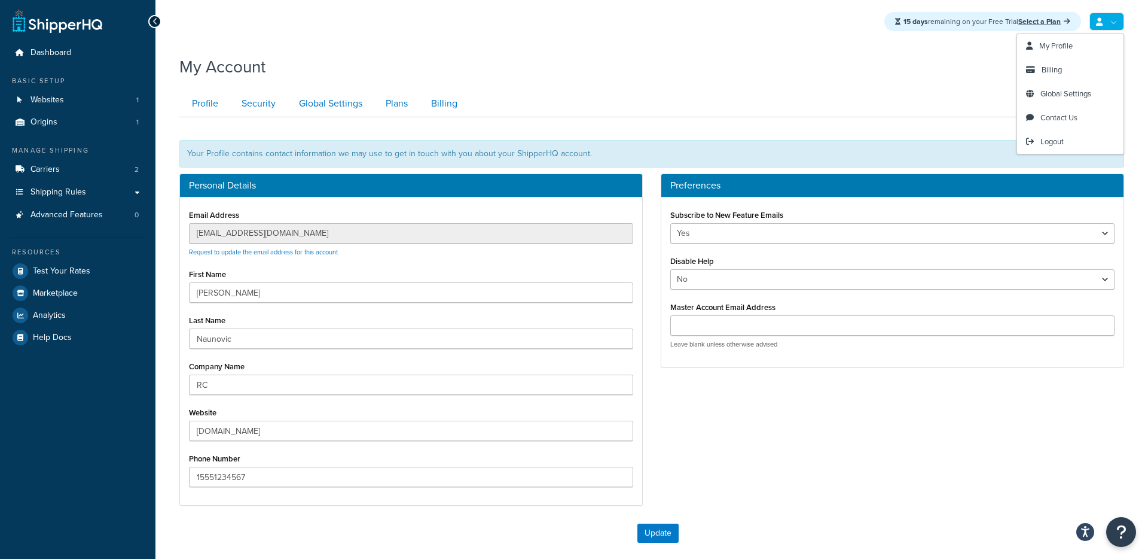
click at [1112, 22] on link at bounding box center [1107, 22] width 35 height 18
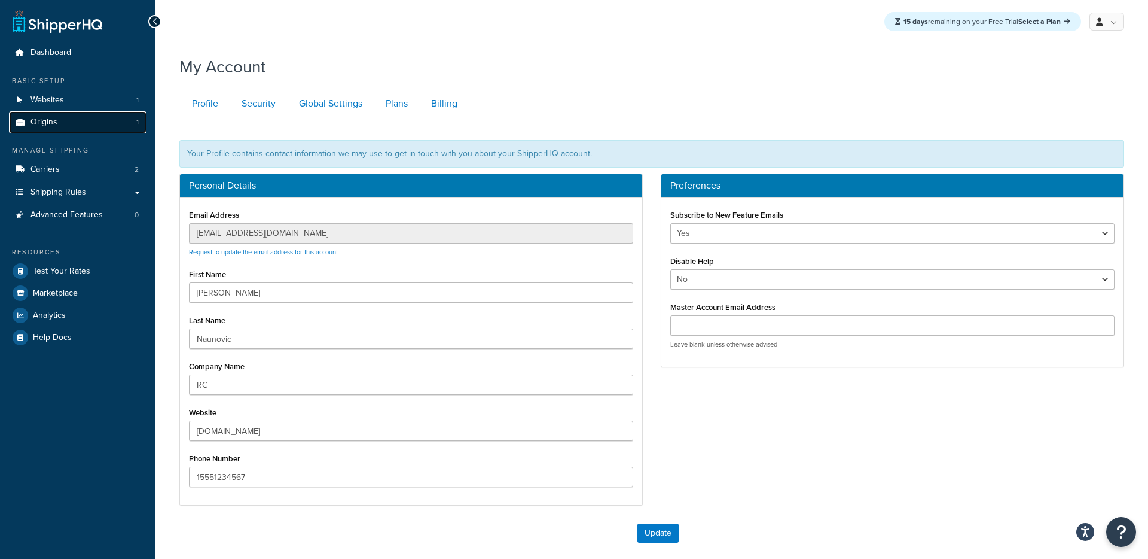
click at [56, 117] on span "Origins" at bounding box center [44, 122] width 27 height 10
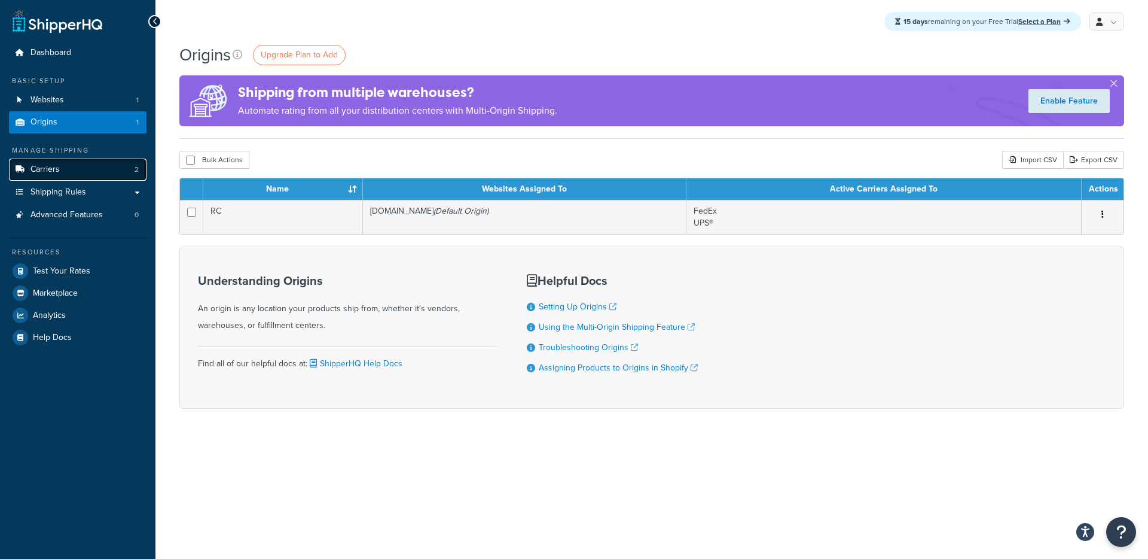
click at [45, 171] on span "Carriers" at bounding box center [45, 169] width 29 height 10
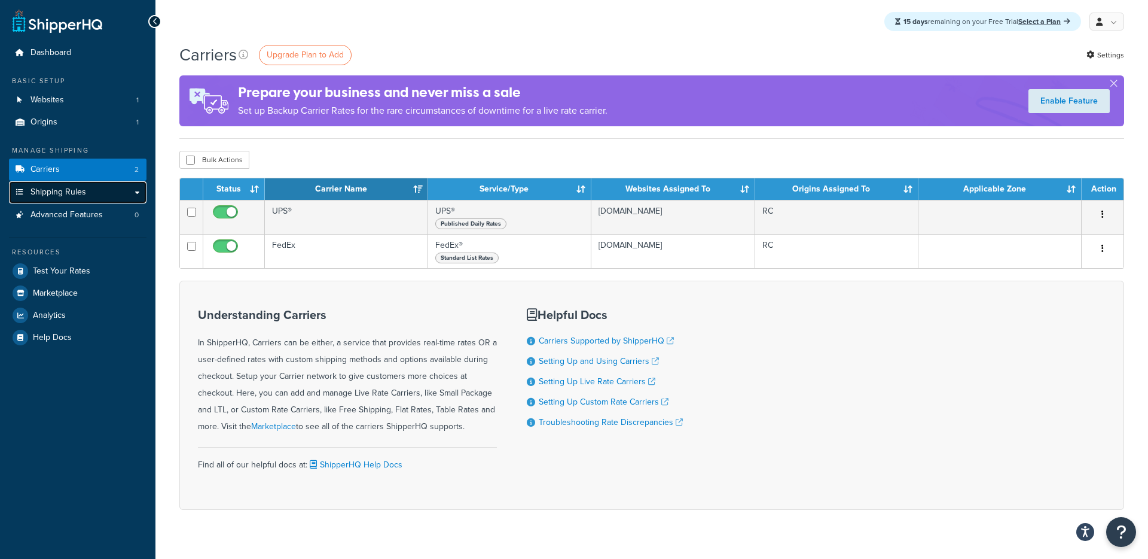
click at [46, 189] on span "Shipping Rules" at bounding box center [59, 192] width 56 height 10
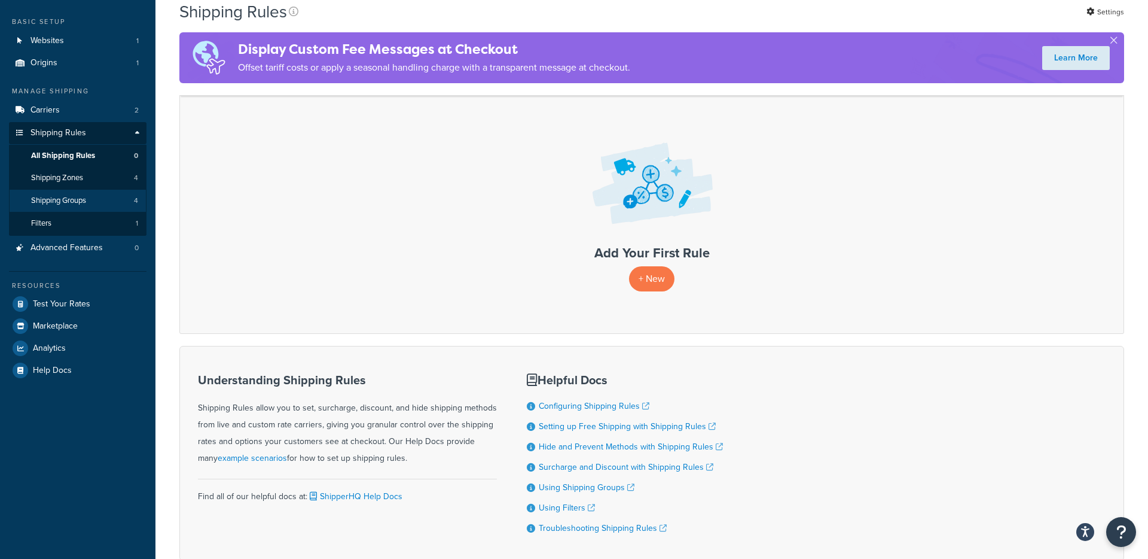
scroll to position [59, 0]
click at [65, 248] on span "Advanced Features" at bounding box center [67, 248] width 72 height 10
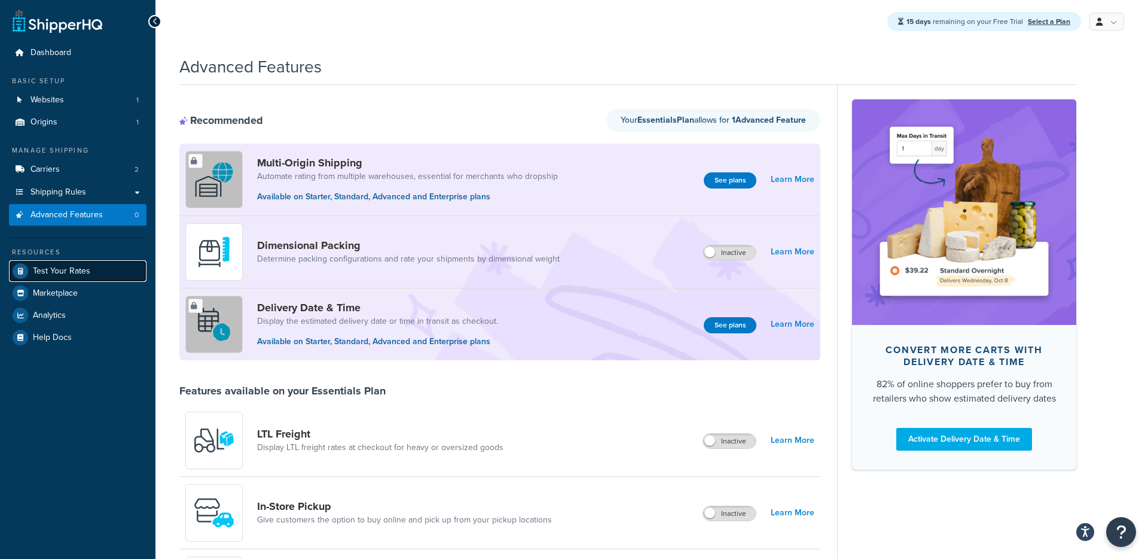
click at [47, 269] on span "Test Your Rates" at bounding box center [61, 271] width 57 height 10
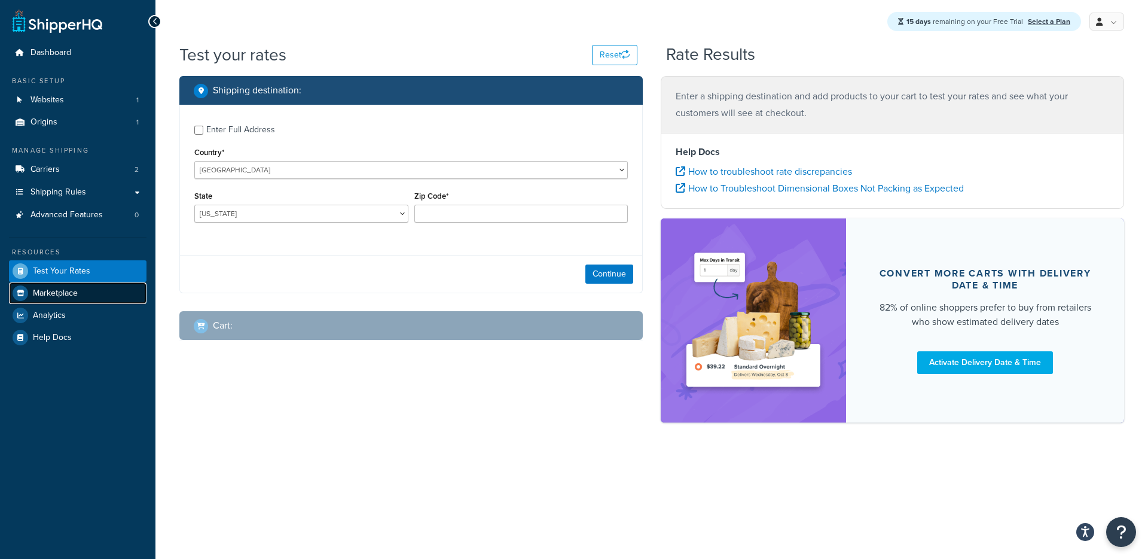
click at [45, 295] on span "Marketplace" at bounding box center [55, 293] width 45 height 10
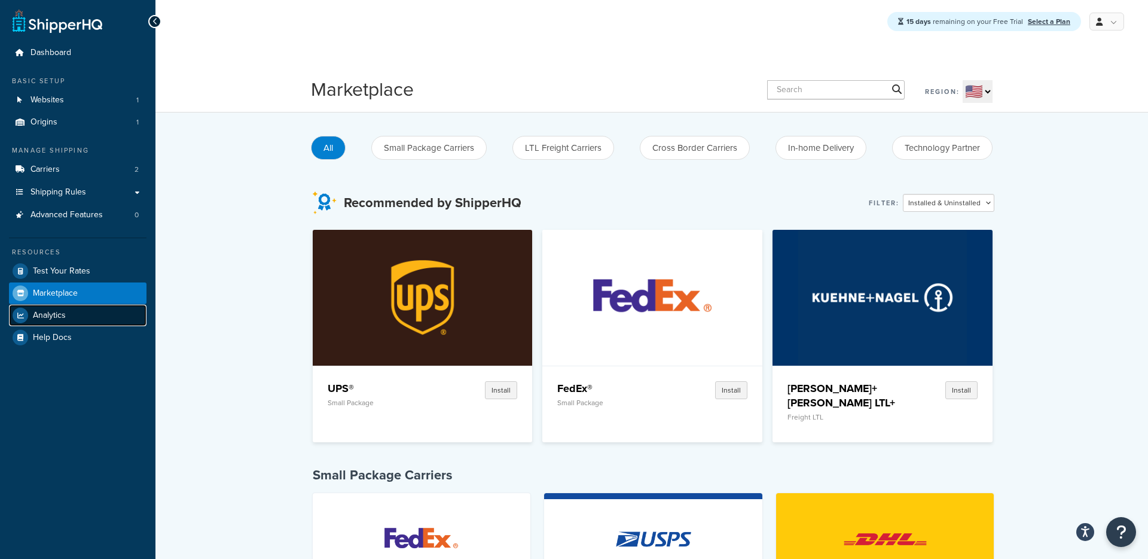
click at [39, 314] on span "Analytics" at bounding box center [49, 315] width 33 height 10
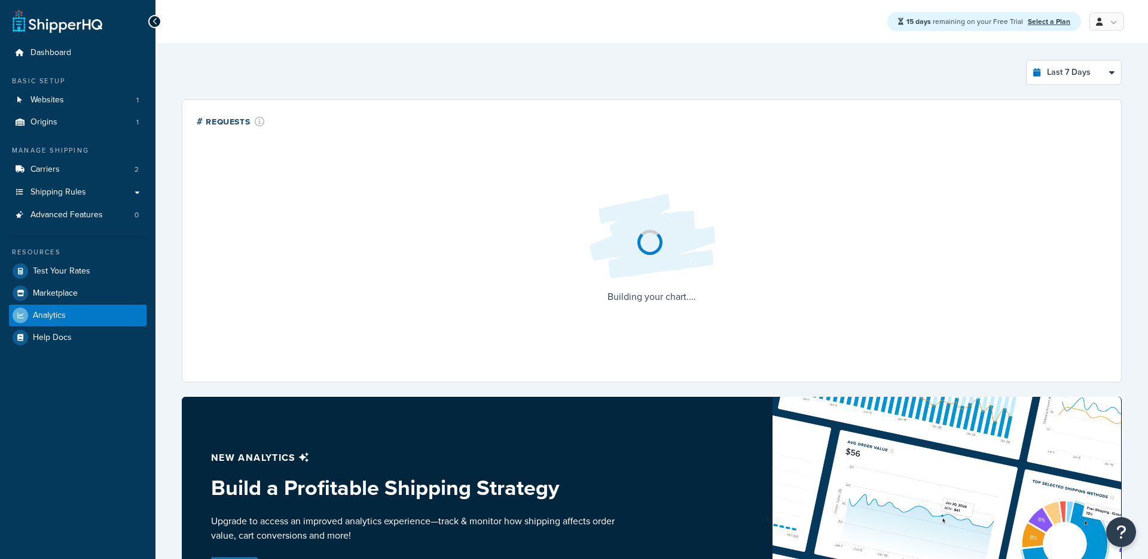
select select "last_7_days"
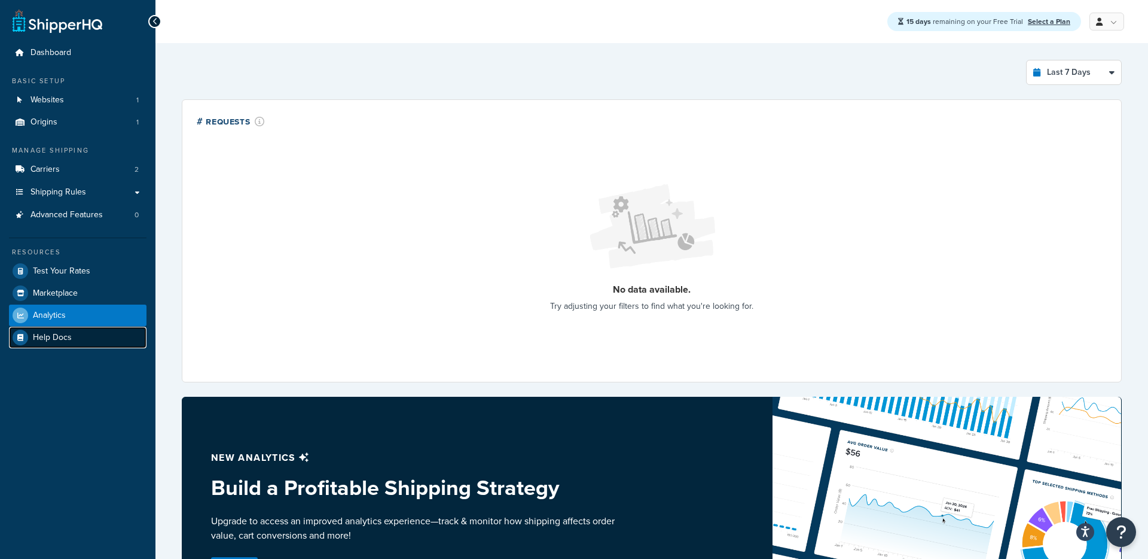
click at [49, 337] on span "Help Docs" at bounding box center [52, 338] width 39 height 10
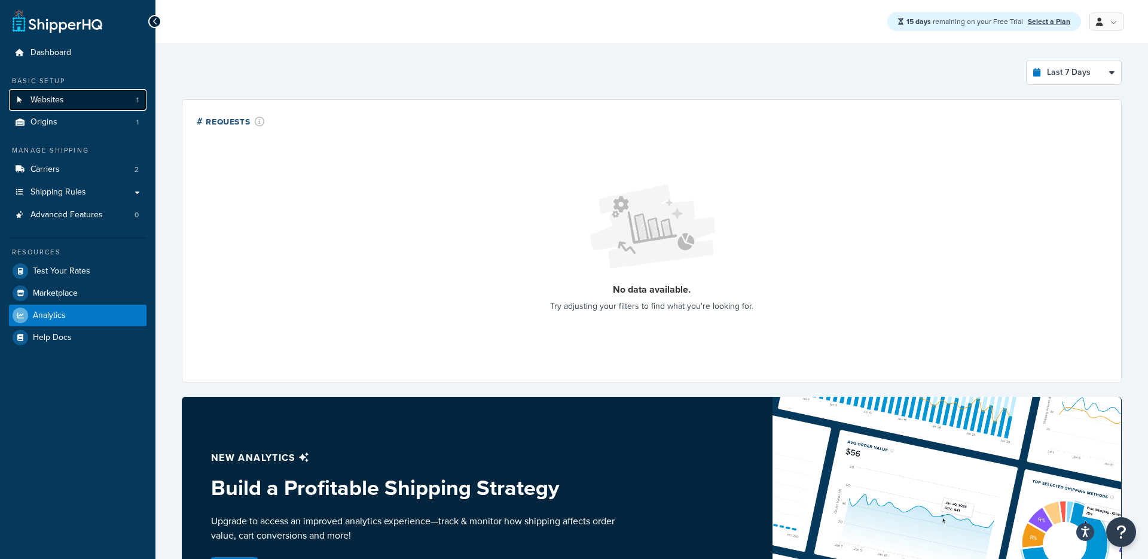
click at [50, 100] on span "Websites" at bounding box center [47, 100] width 33 height 10
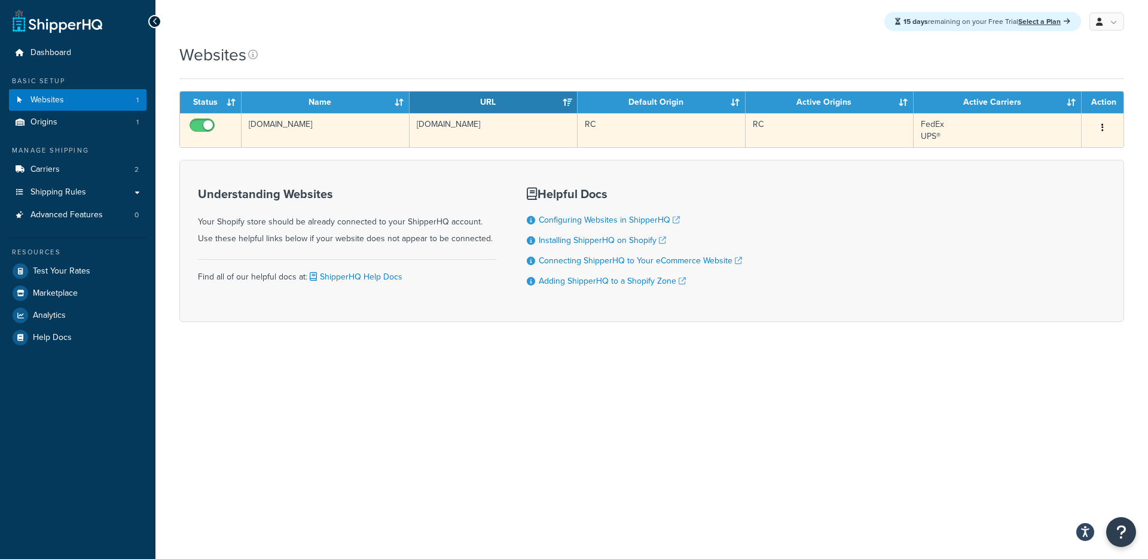
click at [1102, 129] on icon "button" at bounding box center [1103, 127] width 2 height 8
click at [1060, 148] on link "Edit" at bounding box center [1054, 151] width 95 height 25
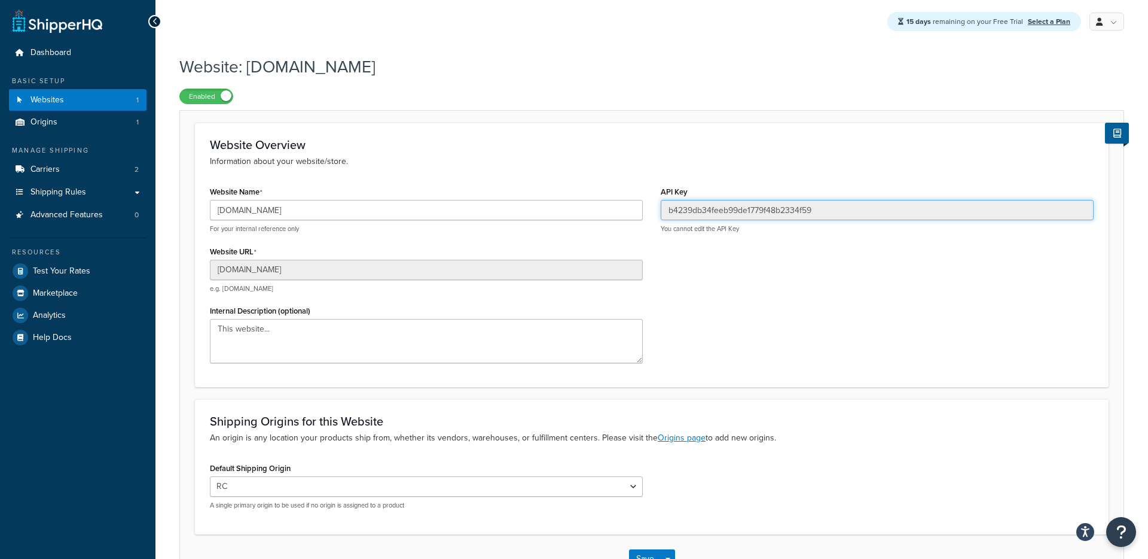
drag, startPoint x: 818, startPoint y: 212, endPoint x: 665, endPoint y: 214, distance: 152.6
click at [666, 214] on input "b4239db34feeb99de1779f48b2334f59" at bounding box center [877, 210] width 433 height 20
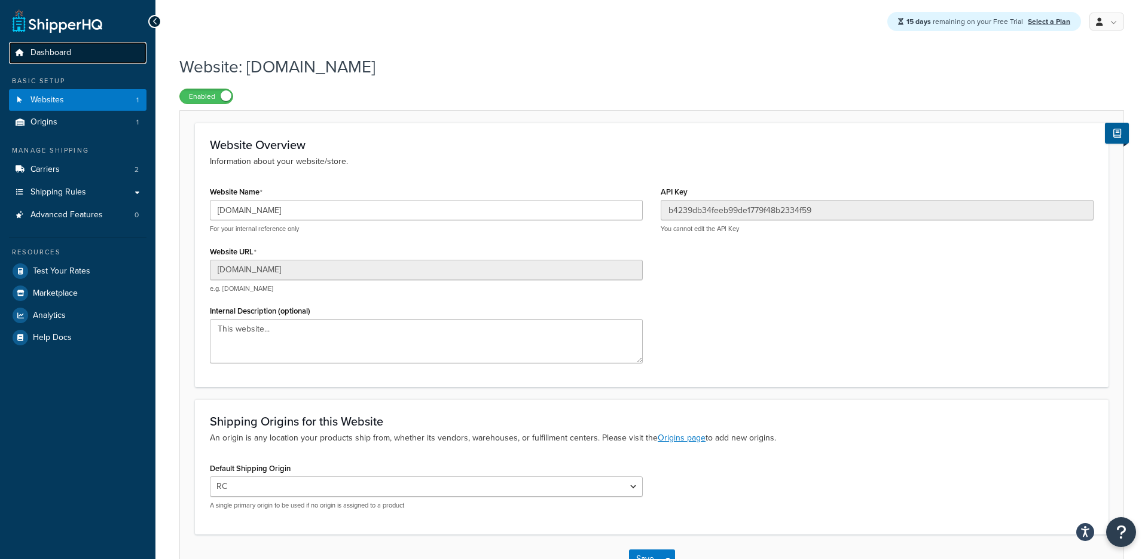
click at [48, 55] on span "Dashboard" at bounding box center [51, 53] width 41 height 10
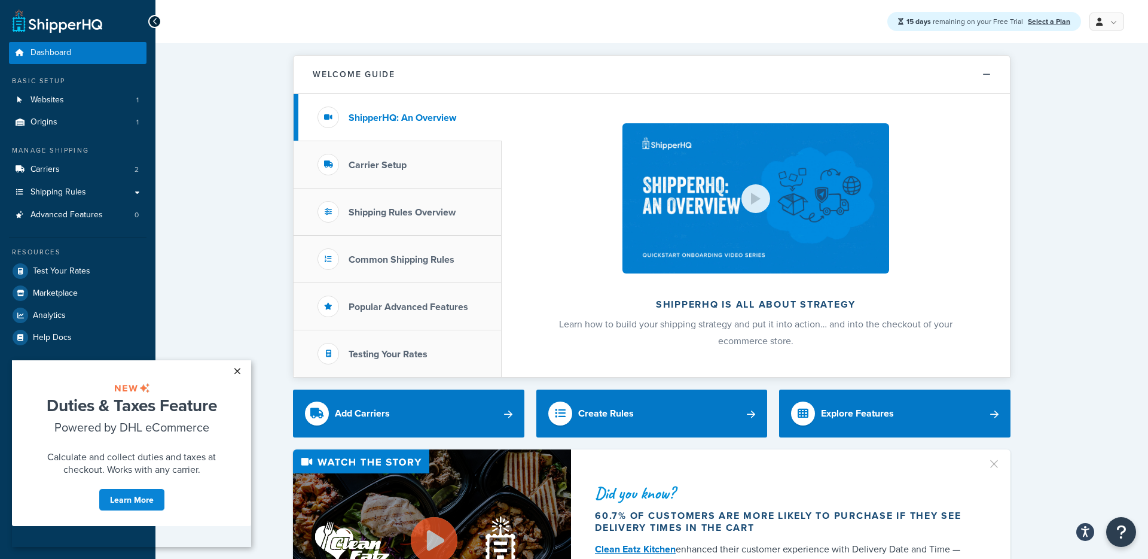
click at [238, 370] on link "×" at bounding box center [237, 371] width 21 height 22
